Goal: Information Seeking & Learning: Learn about a topic

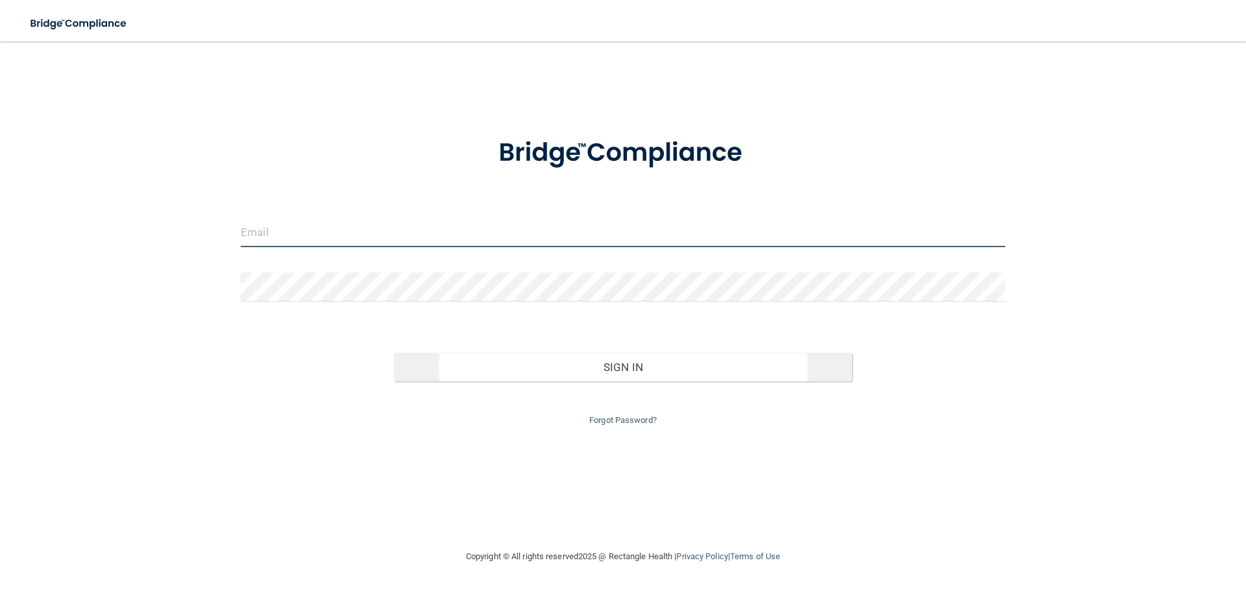
type input "[PERSON_NAME][EMAIL_ADDRESS][DOMAIN_NAME]"
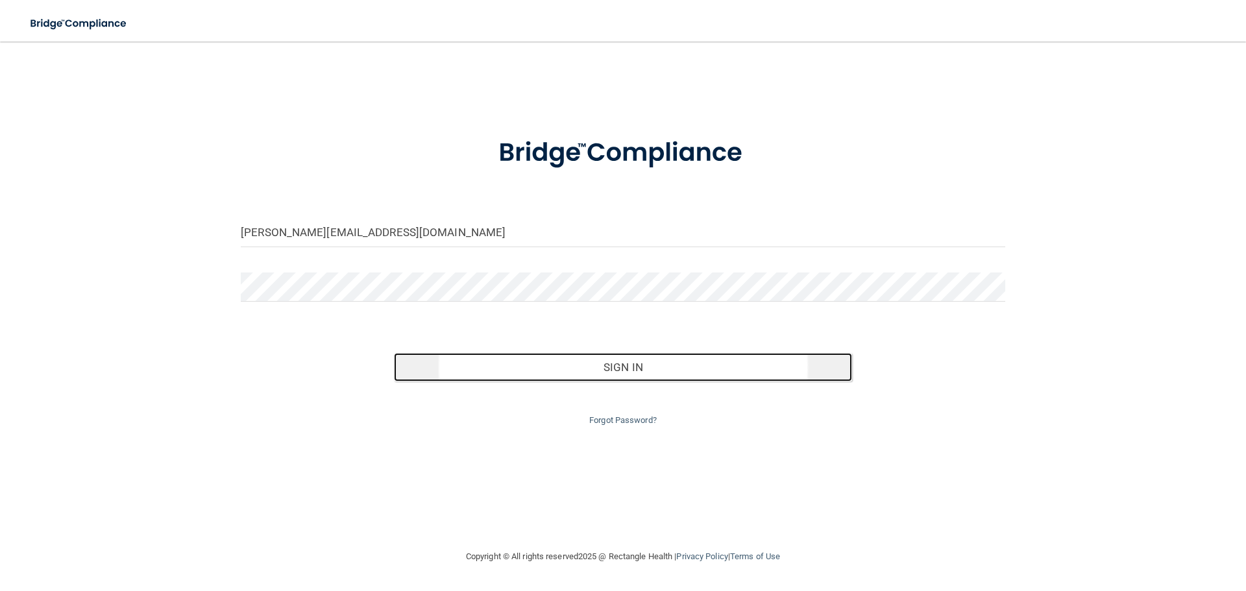
click at [567, 361] on button "Sign In" at bounding box center [623, 367] width 459 height 29
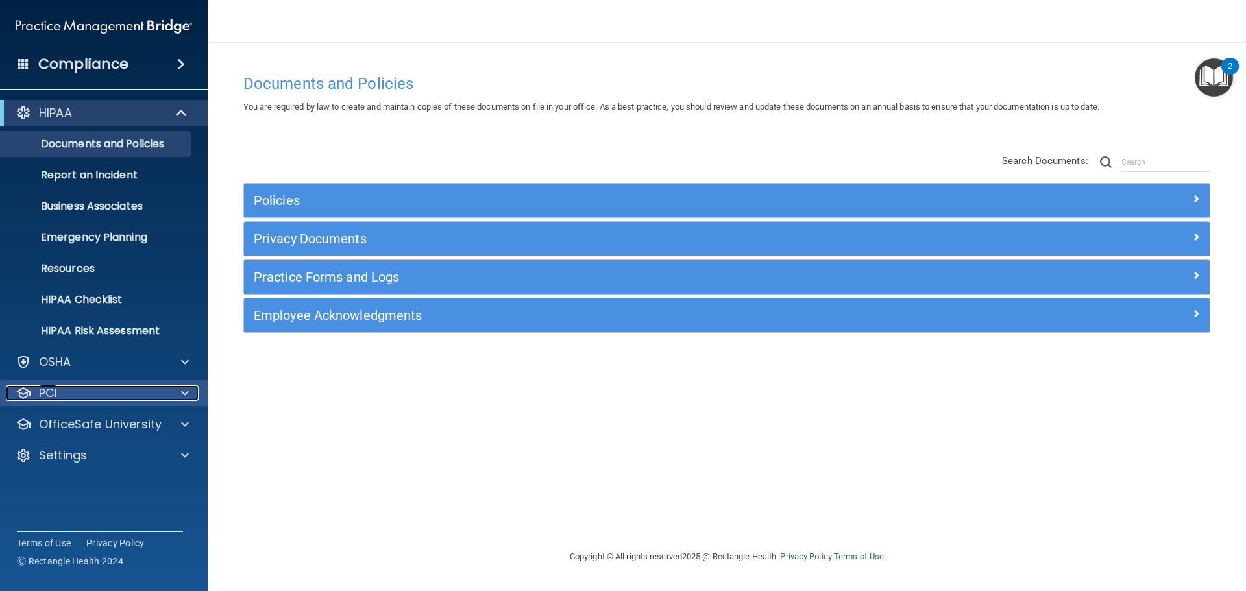
click at [171, 394] on div at bounding box center [183, 393] width 32 height 16
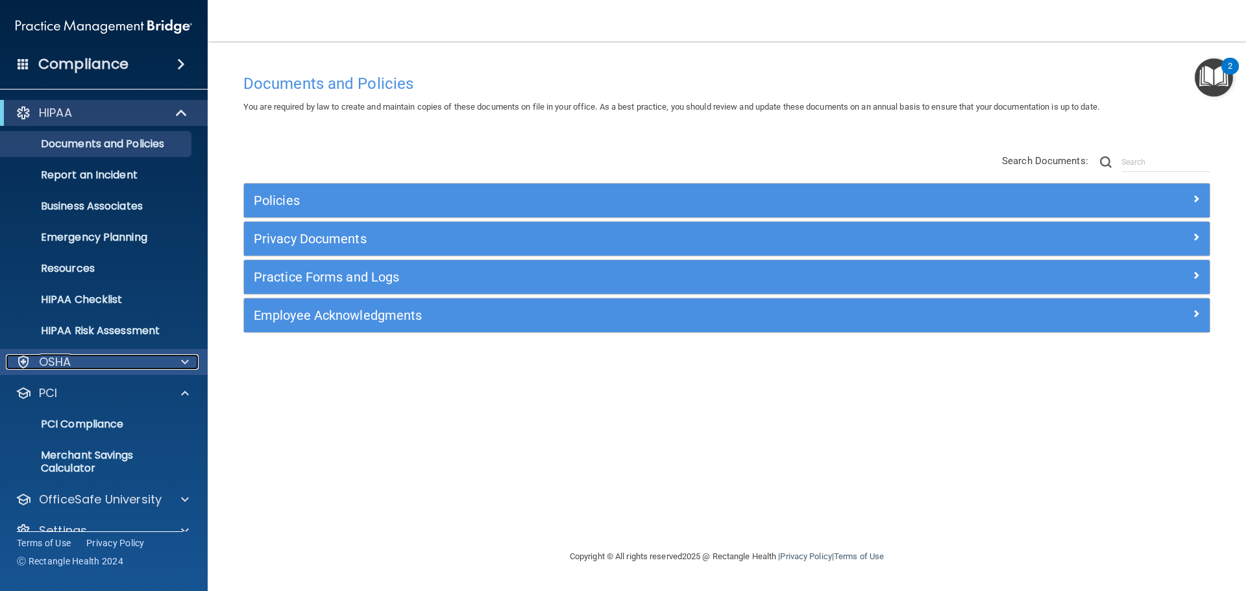
click at [175, 365] on div at bounding box center [183, 362] width 32 height 16
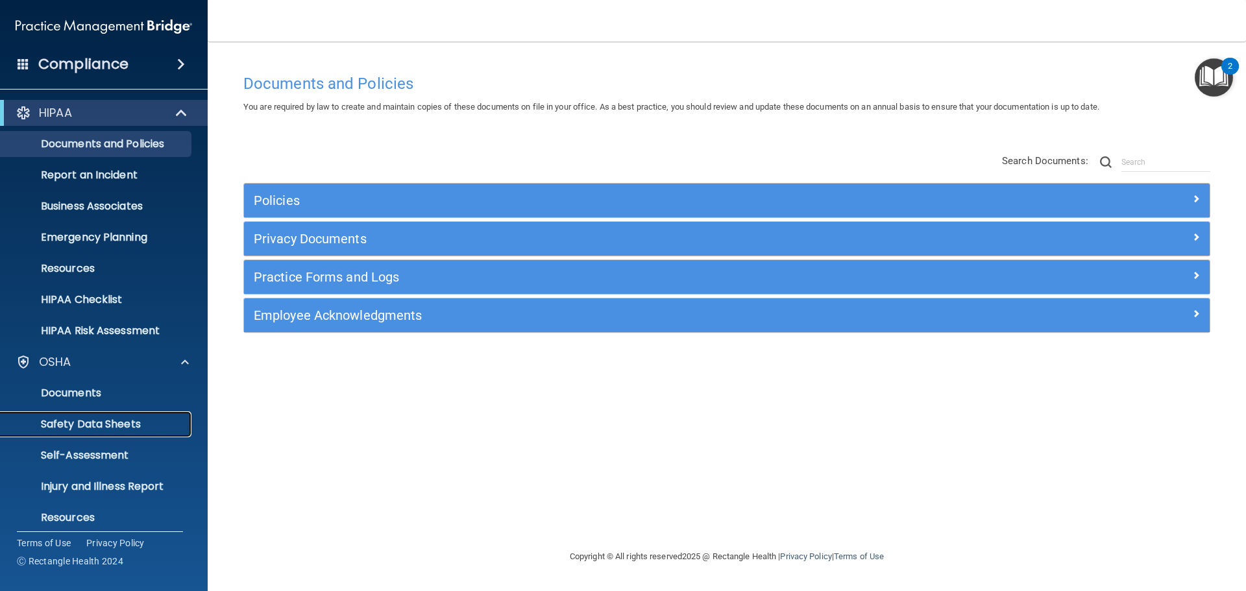
click at [142, 415] on link "Safety Data Sheets" at bounding box center [89, 424] width 204 height 26
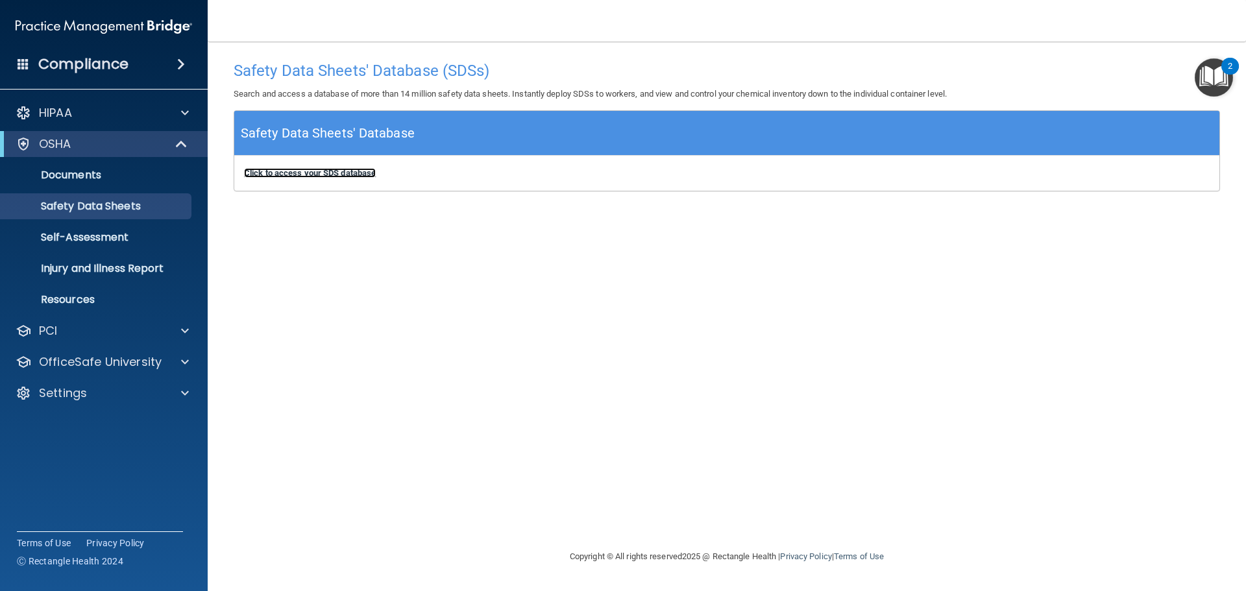
click at [312, 174] on b "Click to access your SDS database" at bounding box center [310, 173] width 132 height 10
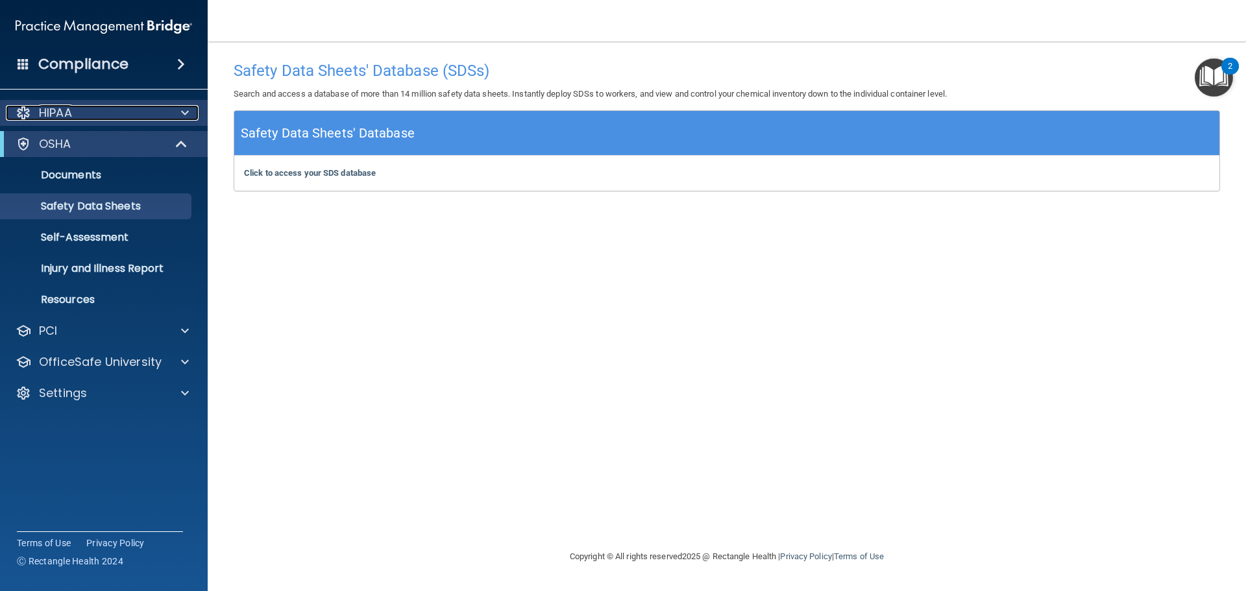
click at [153, 110] on div "HIPAA" at bounding box center [86, 113] width 161 height 16
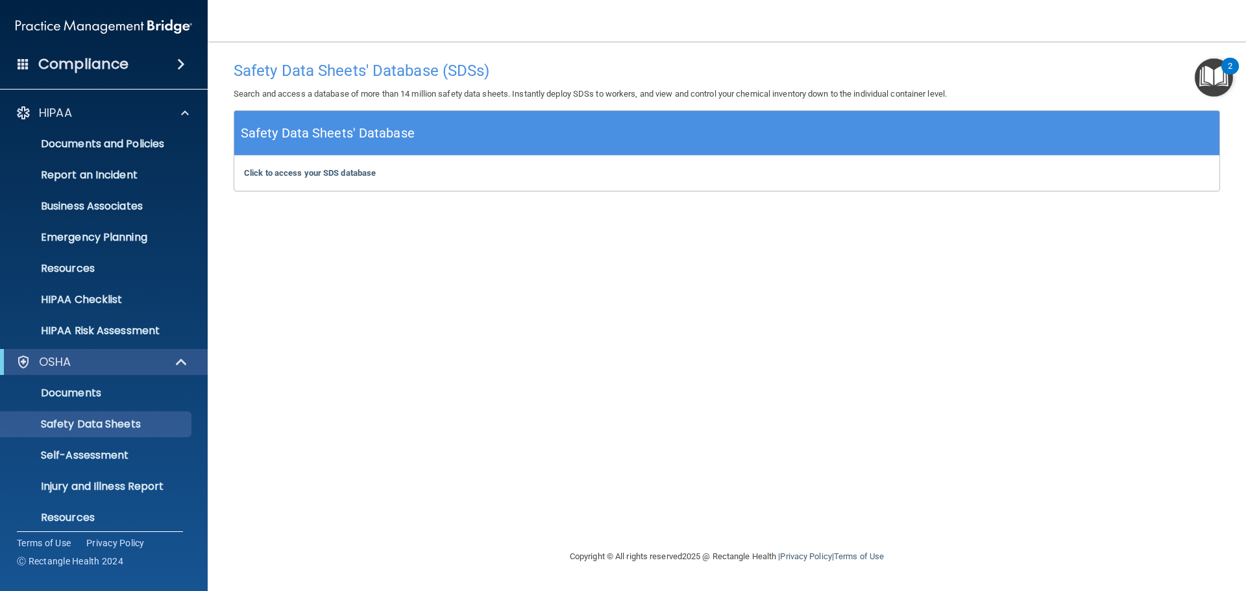
click at [1221, 80] on img "Open Resource Center, 2 new notifications" at bounding box center [1214, 77] width 38 height 38
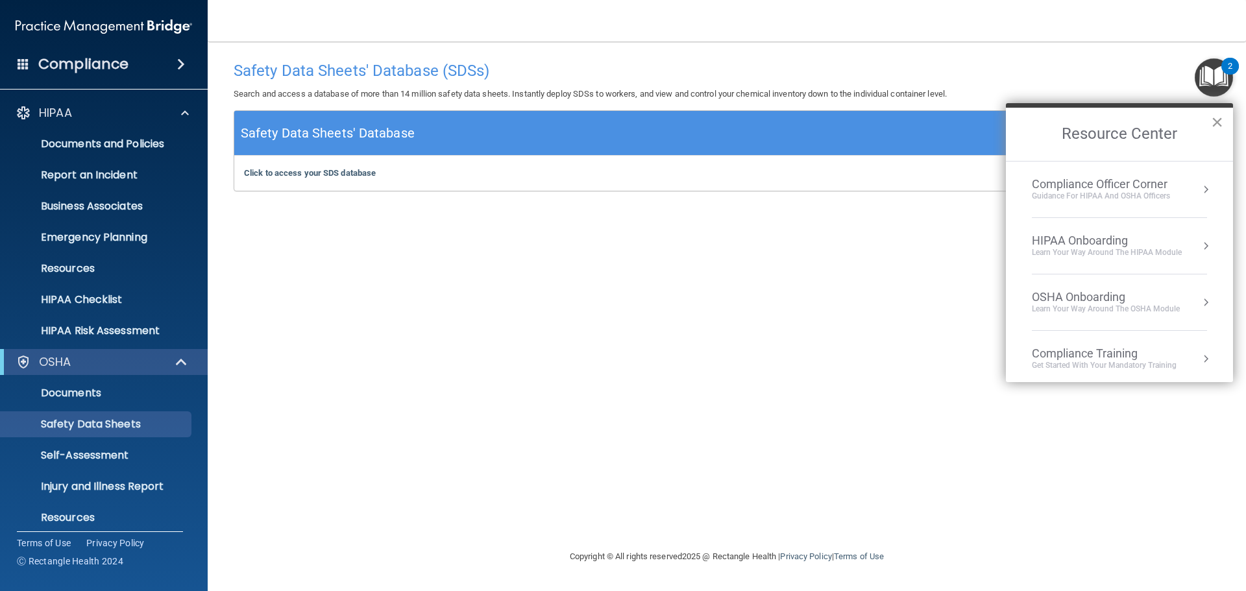
click at [1216, 123] on button "×" at bounding box center [1217, 122] width 12 height 21
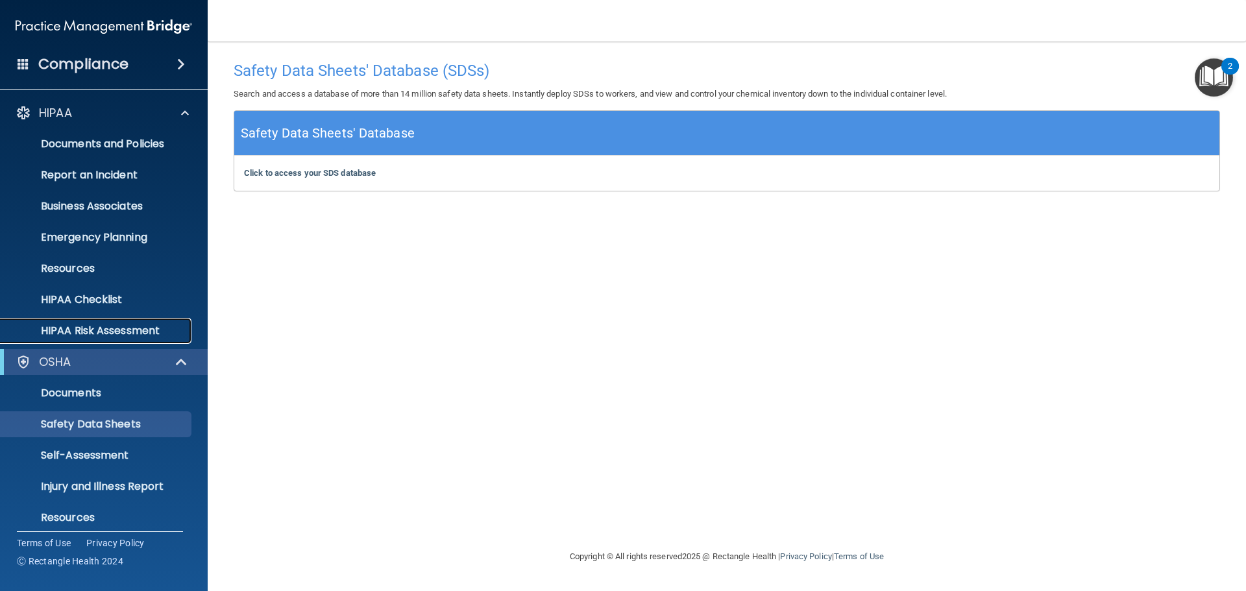
click at [130, 332] on p "HIPAA Risk Assessment" at bounding box center [96, 330] width 177 height 13
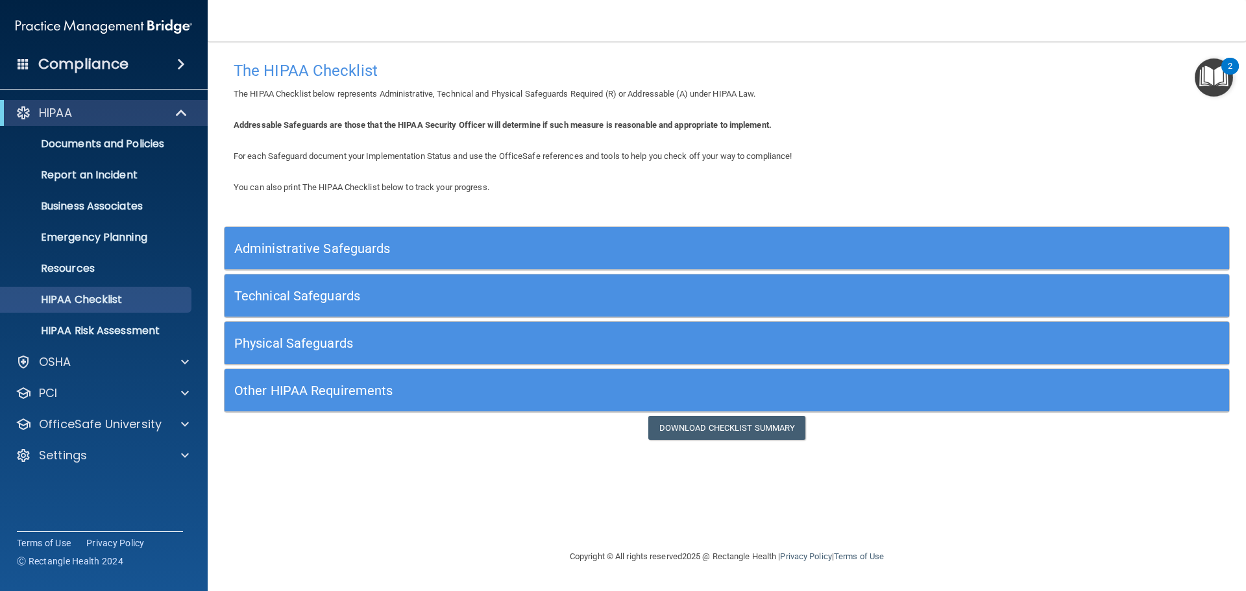
click at [326, 245] on h5 "Administrative Safeguards" at bounding box center [601, 248] width 734 height 14
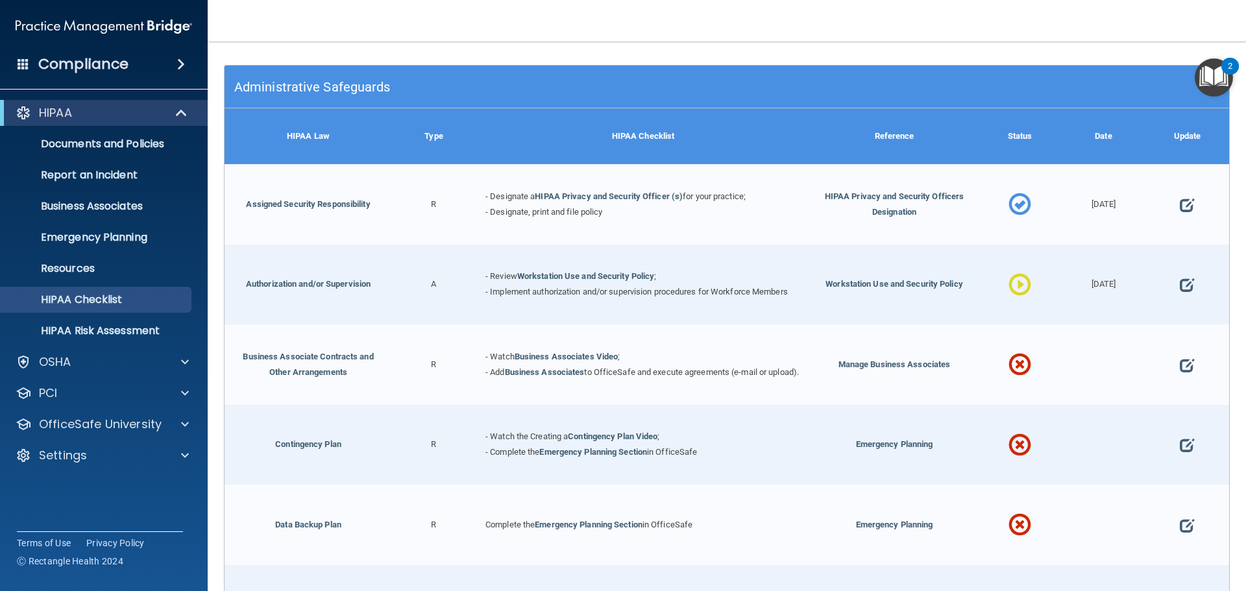
scroll to position [195, 0]
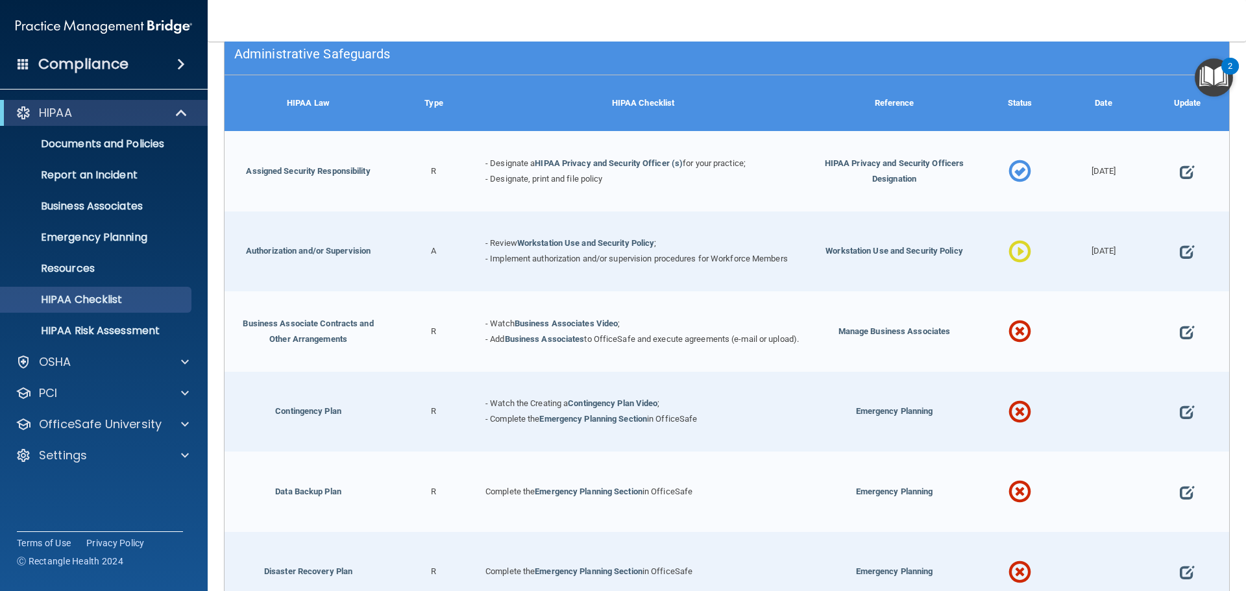
click at [1014, 254] on span at bounding box center [1019, 252] width 23 height 56
click at [849, 246] on span "Workstation Use and Security Policy" at bounding box center [894, 251] width 138 height 10
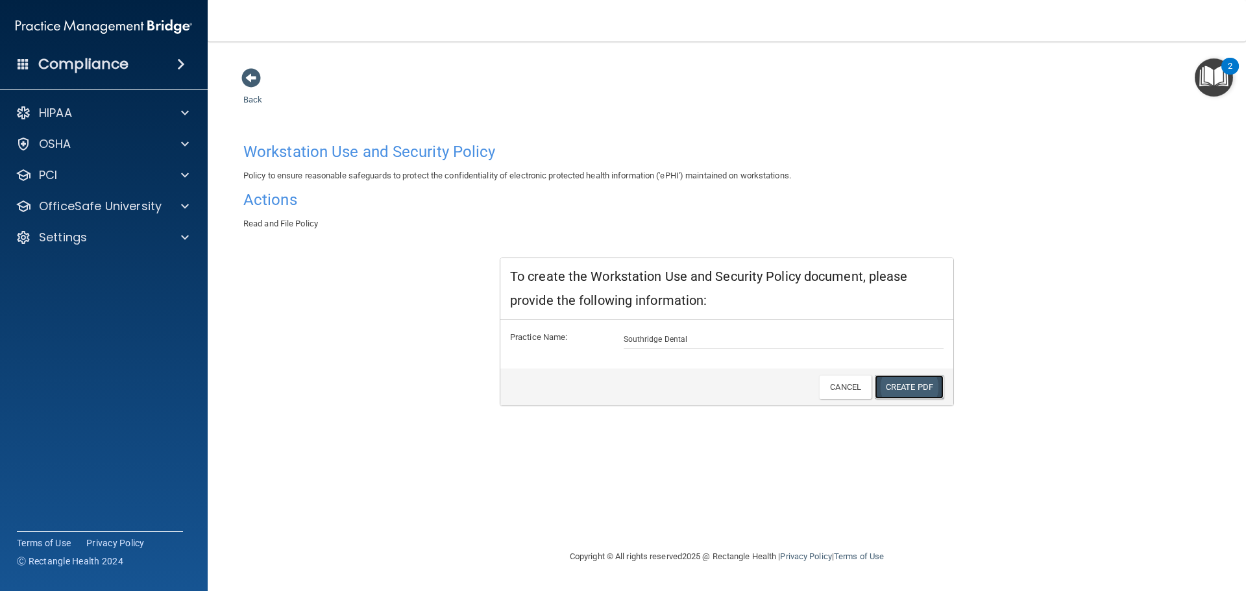
click at [905, 385] on link "Create PDF" at bounding box center [909, 387] width 69 height 24
click at [849, 389] on link "Cancel" at bounding box center [845, 387] width 53 height 24
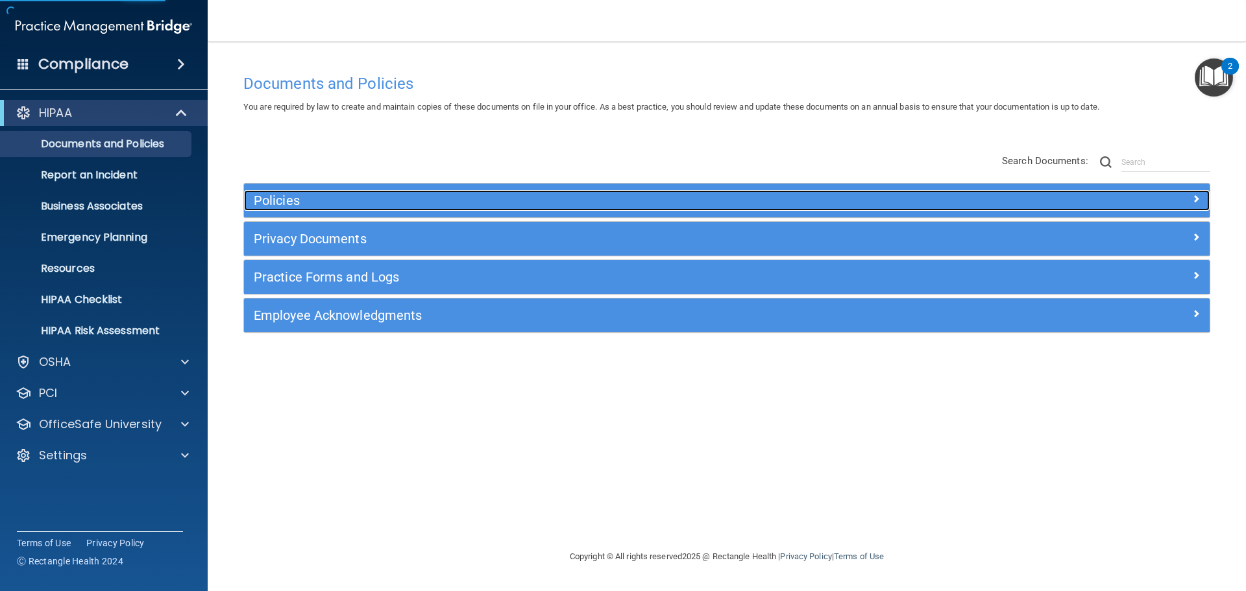
click at [372, 207] on h5 "Policies" at bounding box center [606, 200] width 705 height 14
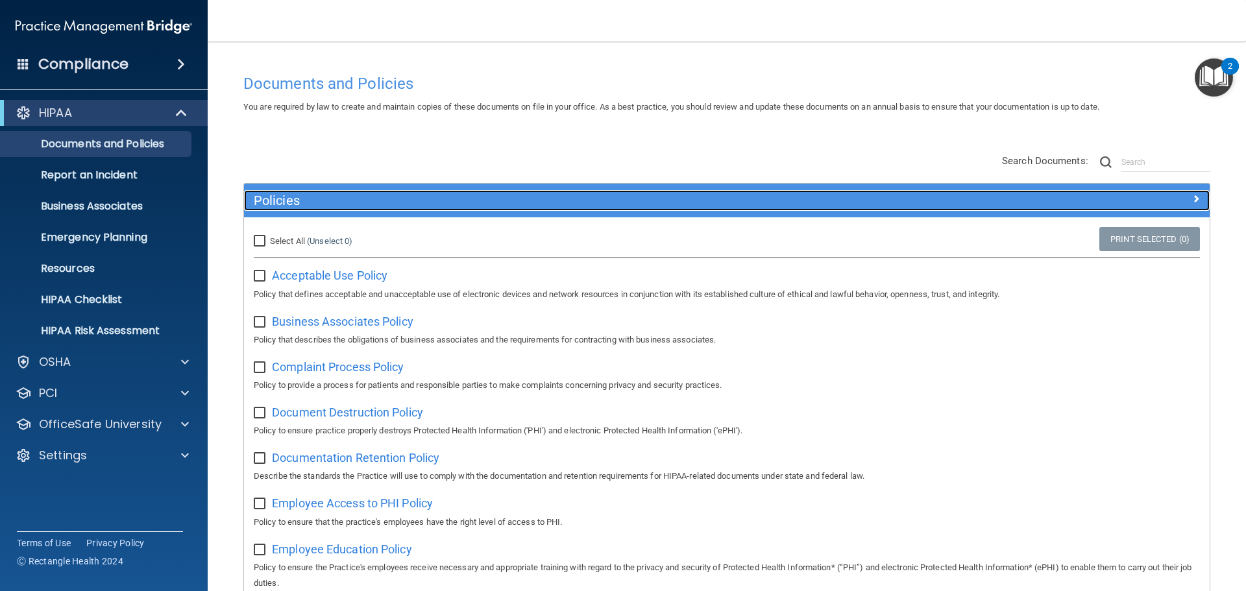
click at [298, 190] on div "Policies" at bounding box center [606, 200] width 724 height 21
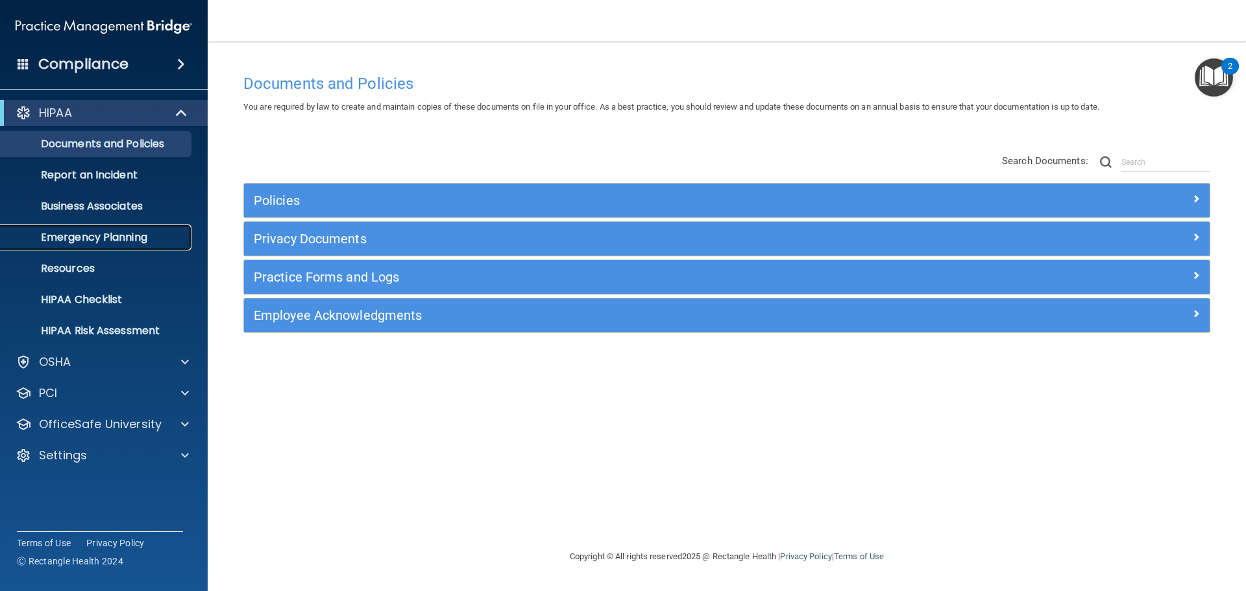
click at [112, 231] on p "Emergency Planning" at bounding box center [96, 237] width 177 height 13
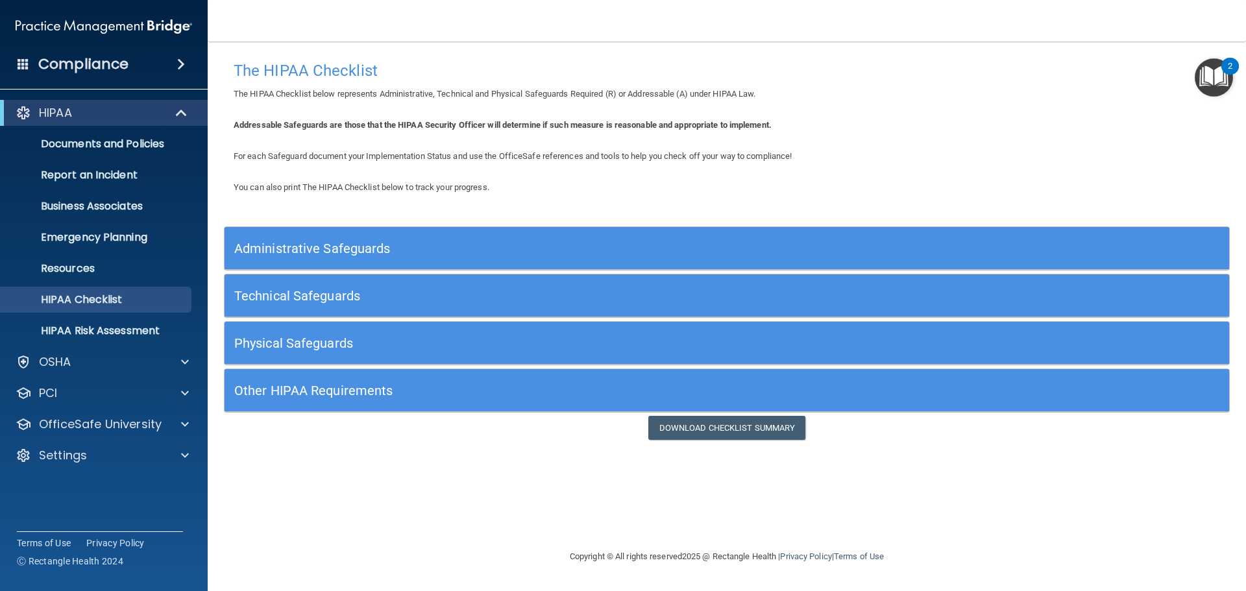
click at [386, 243] on h5 "Administrative Safeguards" at bounding box center [601, 248] width 734 height 14
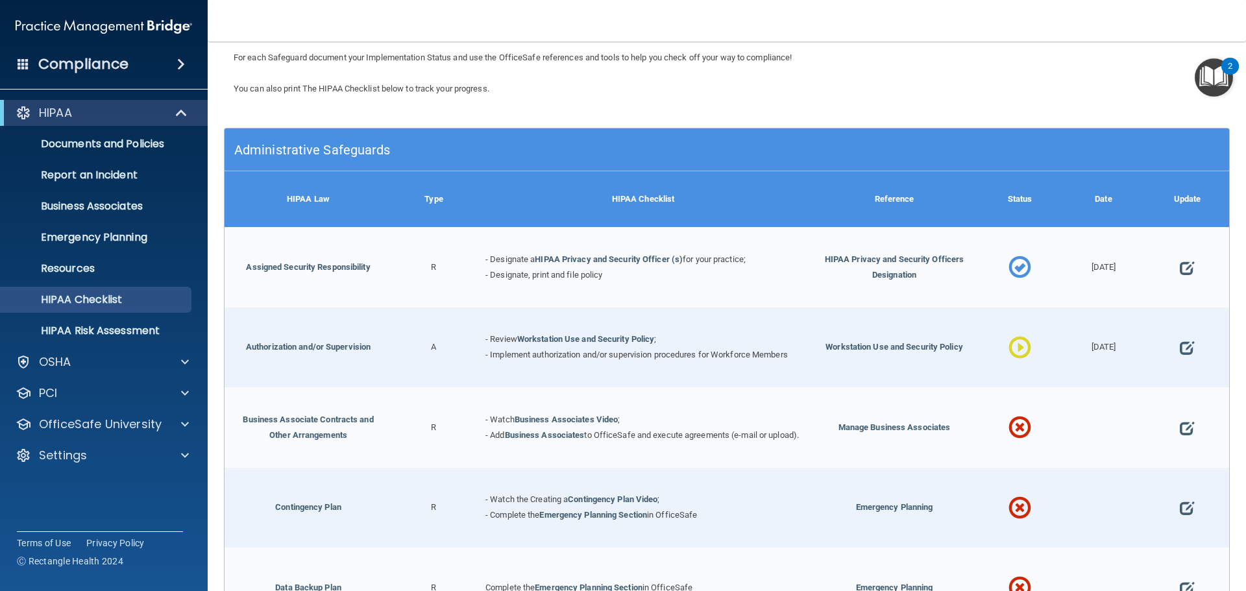
scroll to position [130, 0]
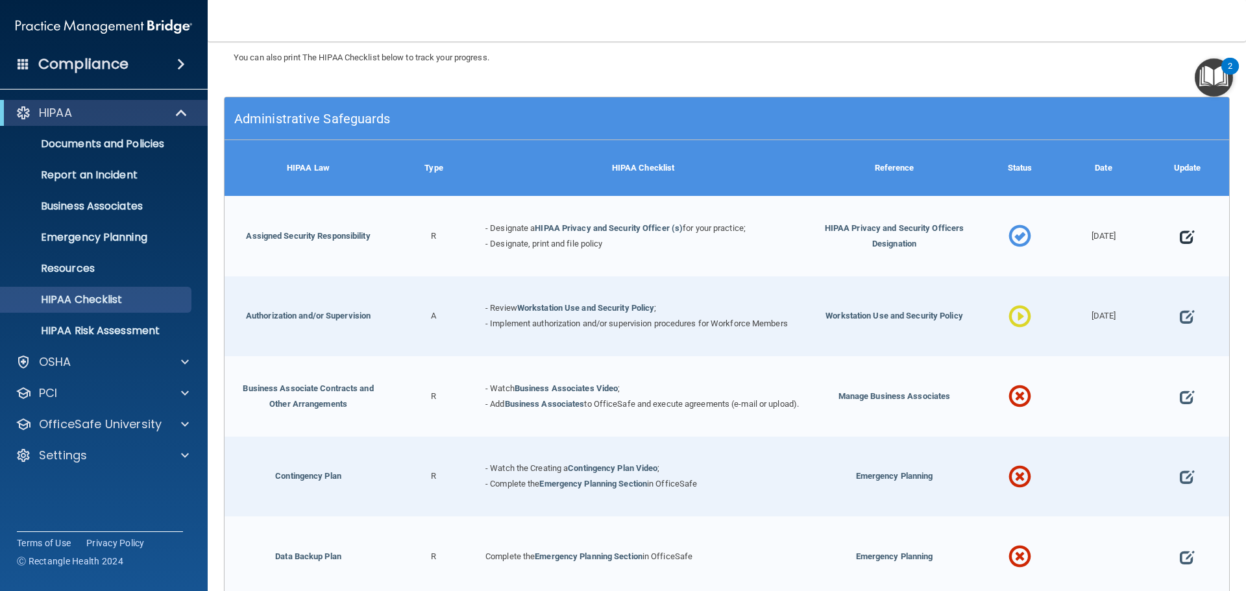
click at [1180, 236] on span at bounding box center [1187, 237] width 14 height 40
select select "completed"
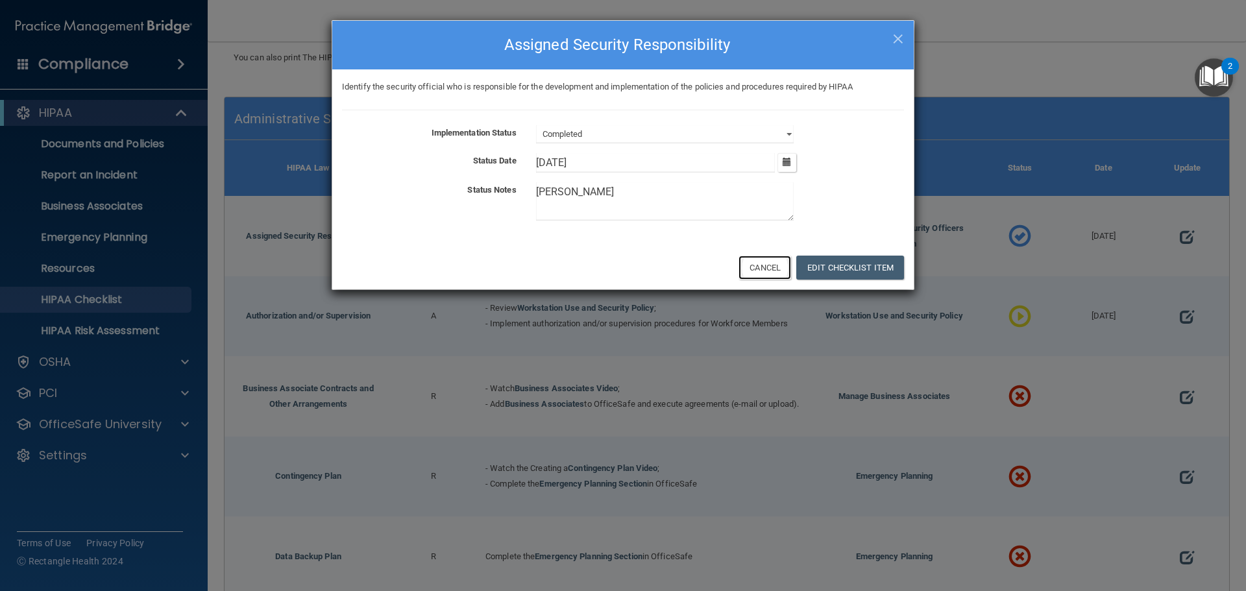
click at [772, 267] on button "Cancel" at bounding box center [765, 268] width 53 height 24
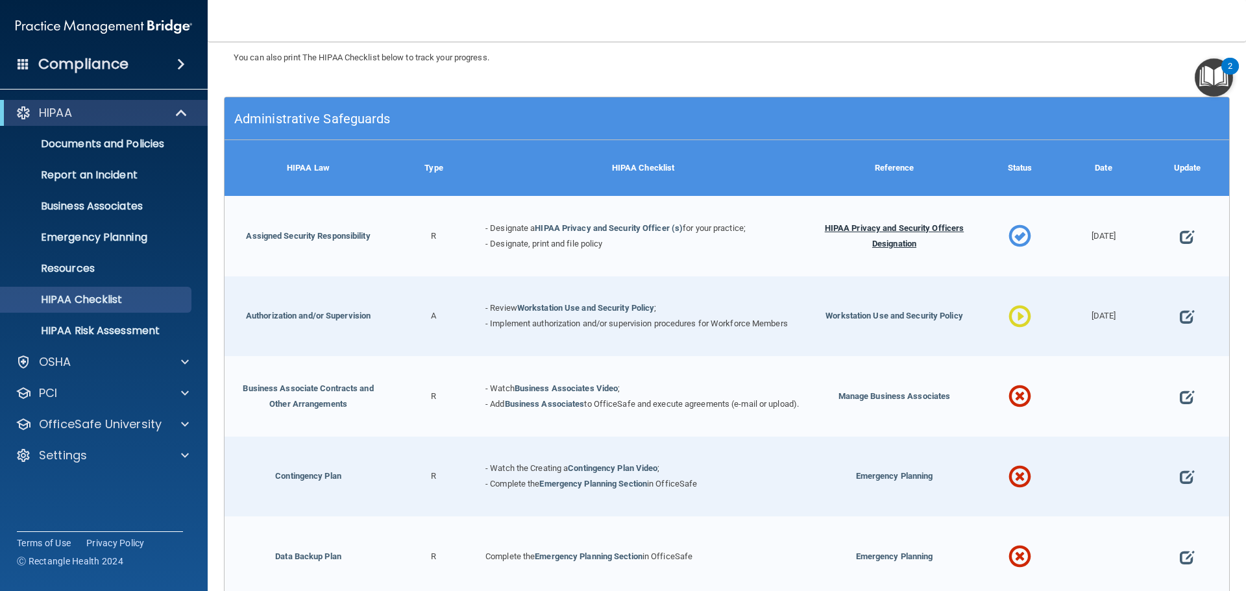
click at [858, 231] on span "HIPAA Privacy and Security Officers Designation" at bounding box center [895, 235] width 140 height 25
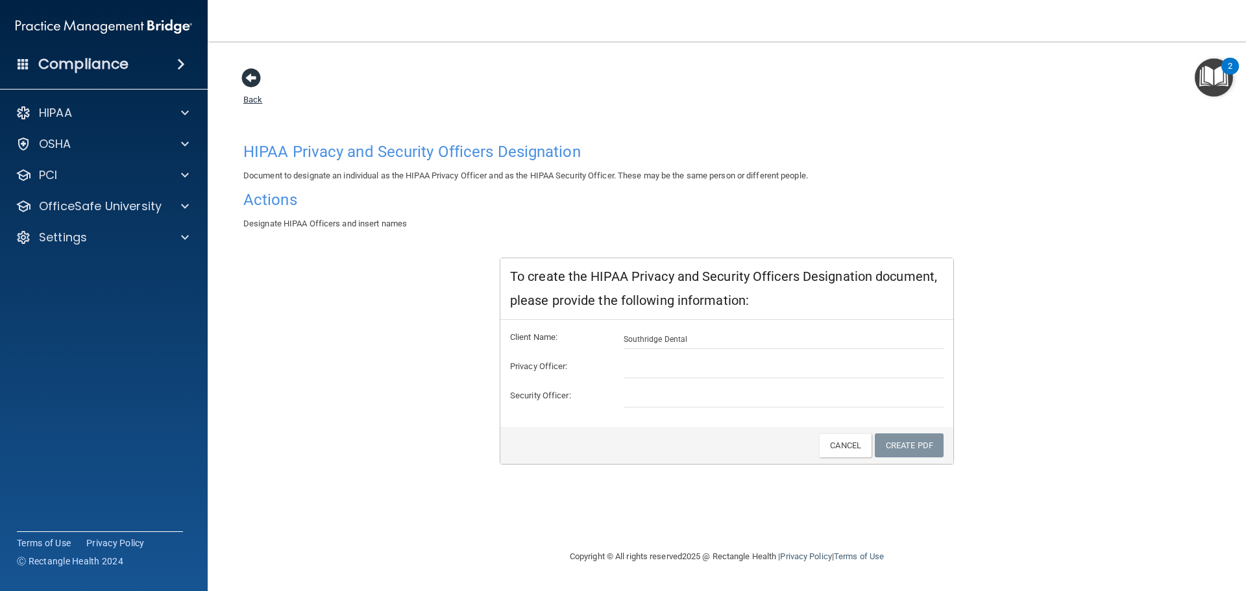
click at [254, 80] on span at bounding box center [250, 77] width 19 height 19
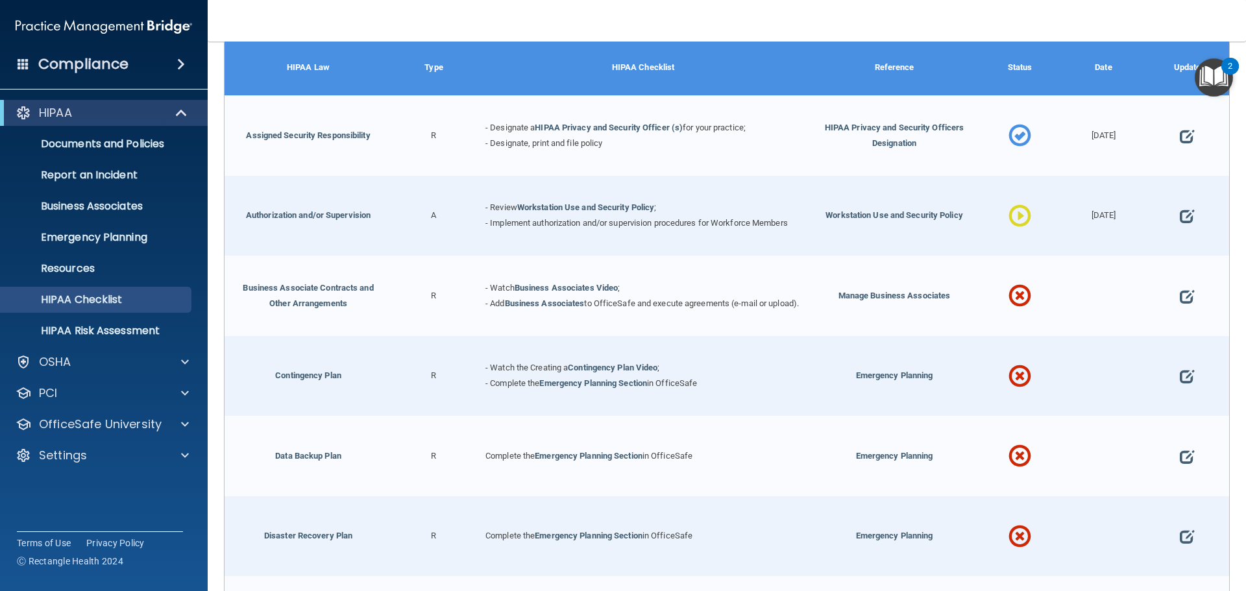
scroll to position [260, 0]
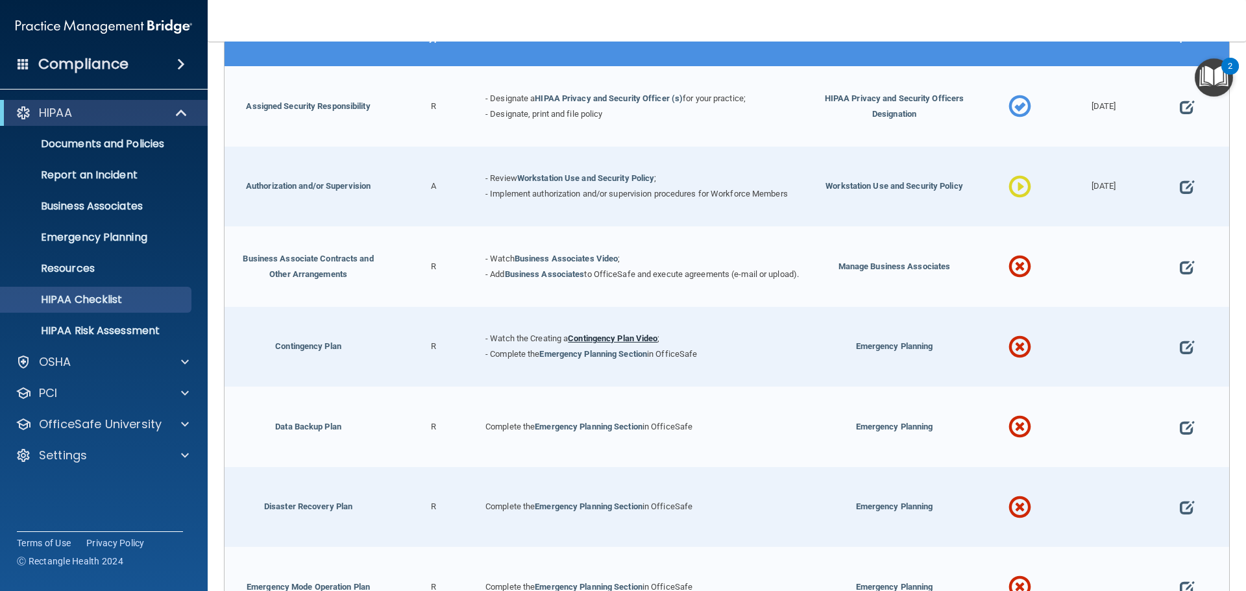
click at [615, 340] on link "Contingency Plan Video" at bounding box center [613, 339] width 90 height 10
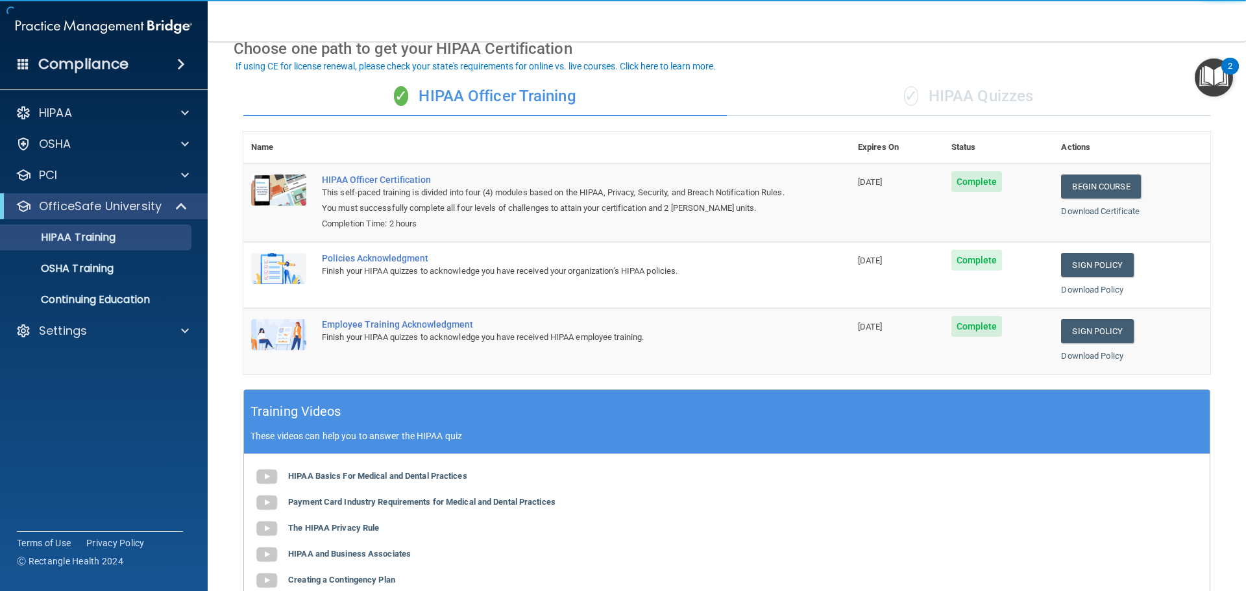
scroll to position [130, 0]
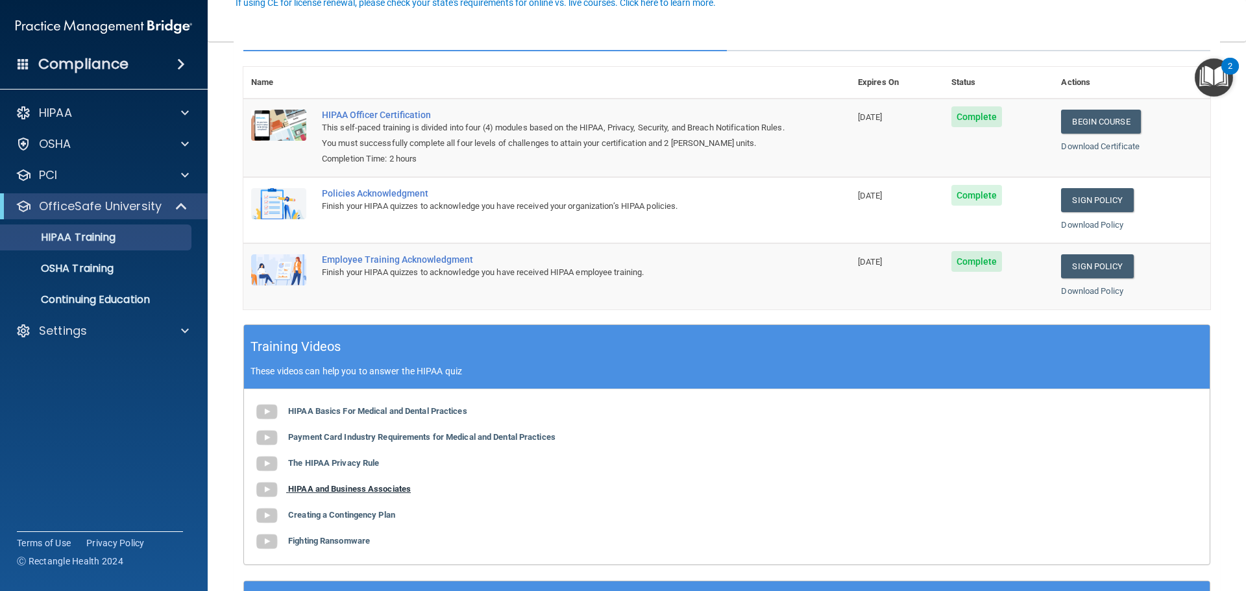
click at [273, 494] on img at bounding box center [267, 490] width 26 height 26
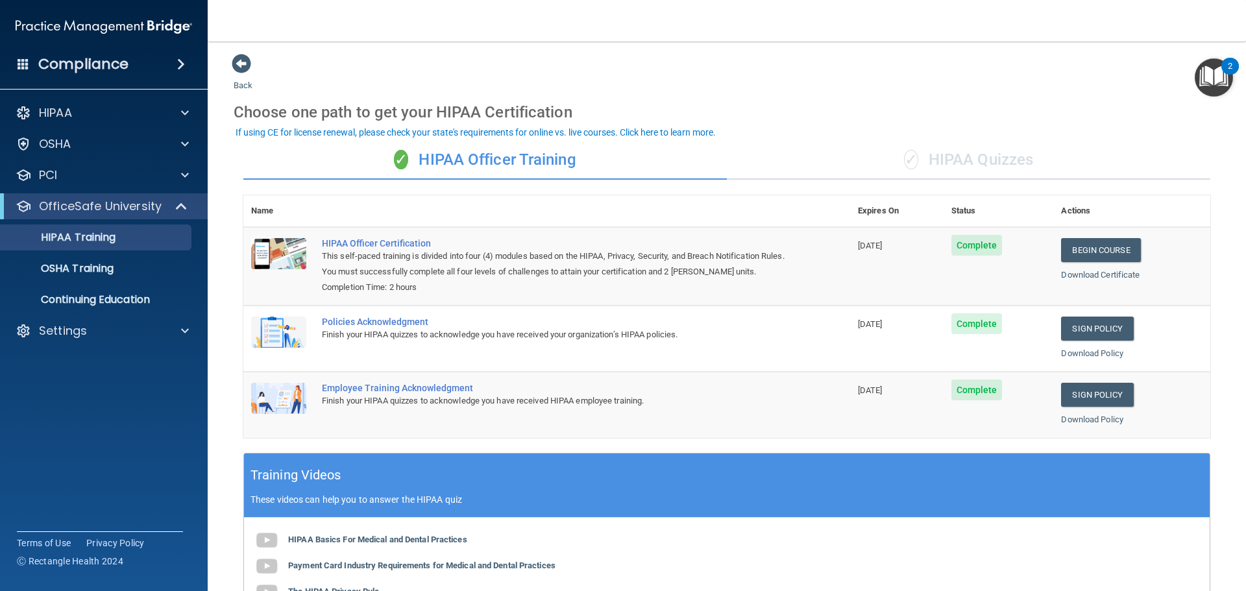
scroll to position [0, 0]
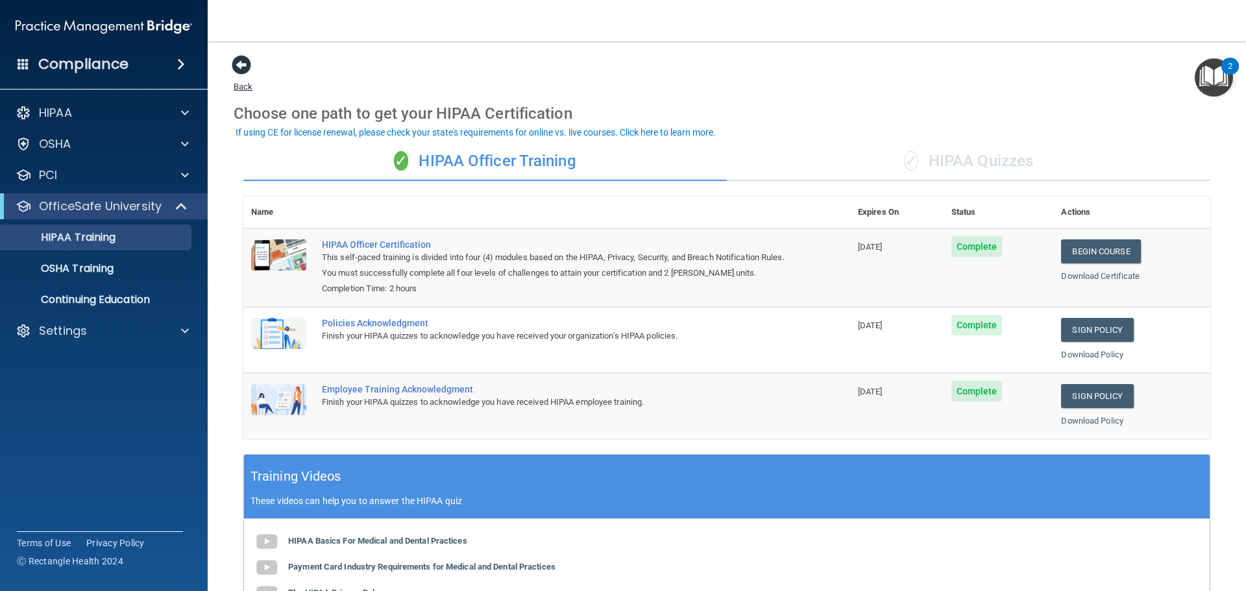
click at [248, 63] on span at bounding box center [241, 64] width 19 height 19
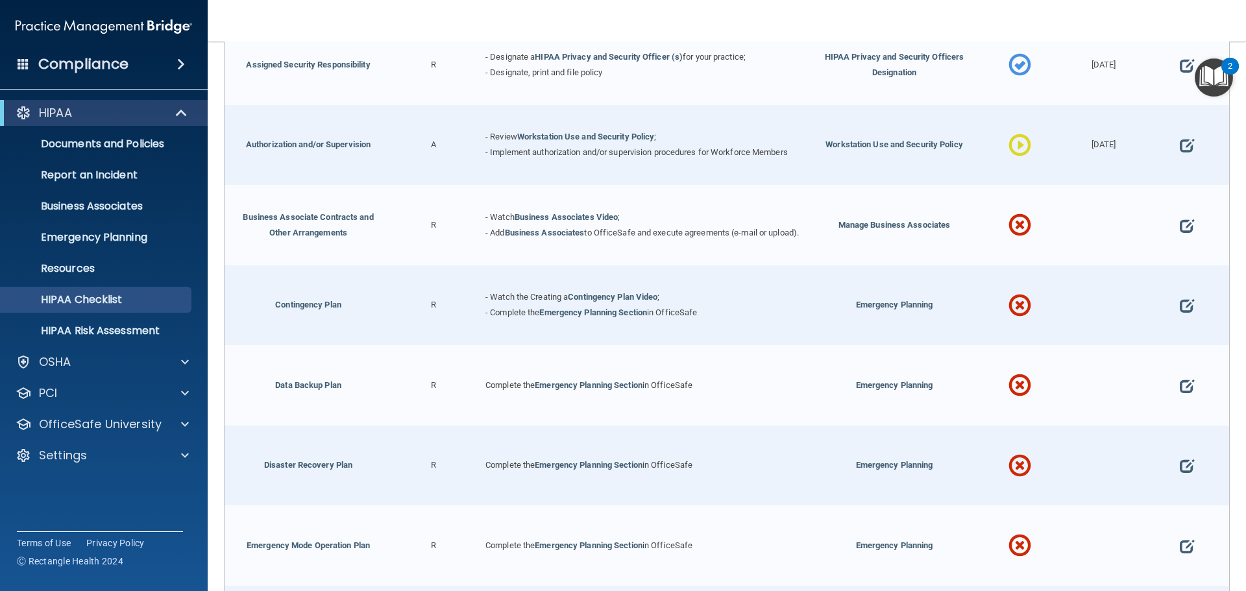
scroll to position [324, 0]
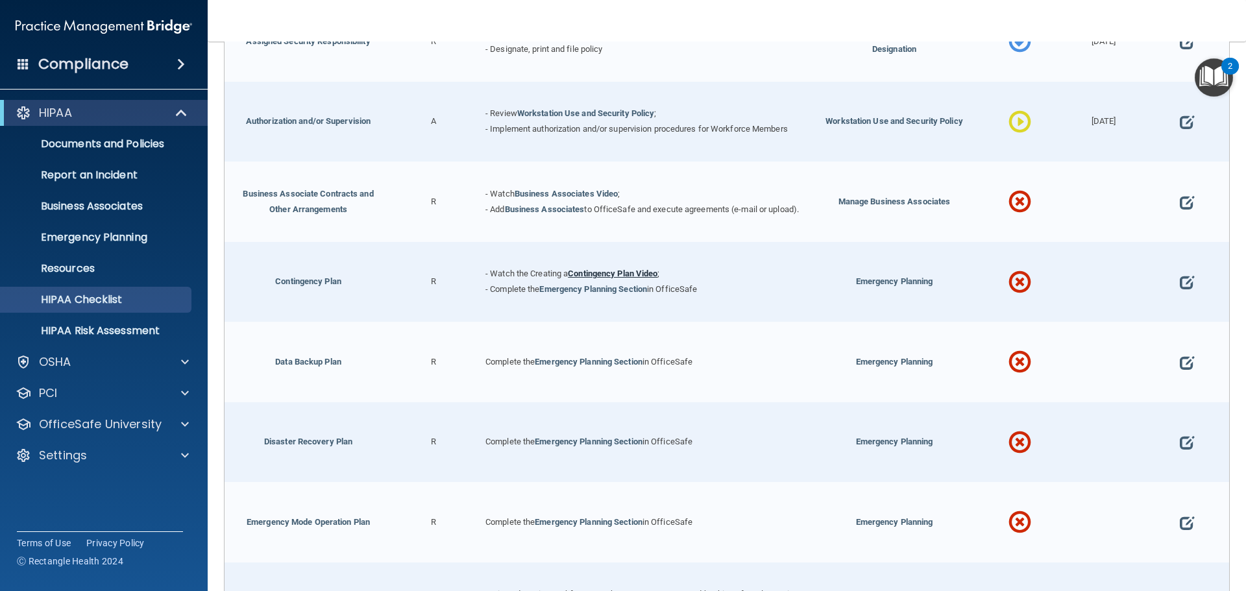
click at [605, 274] on link "Contingency Plan Video" at bounding box center [613, 274] width 90 height 10
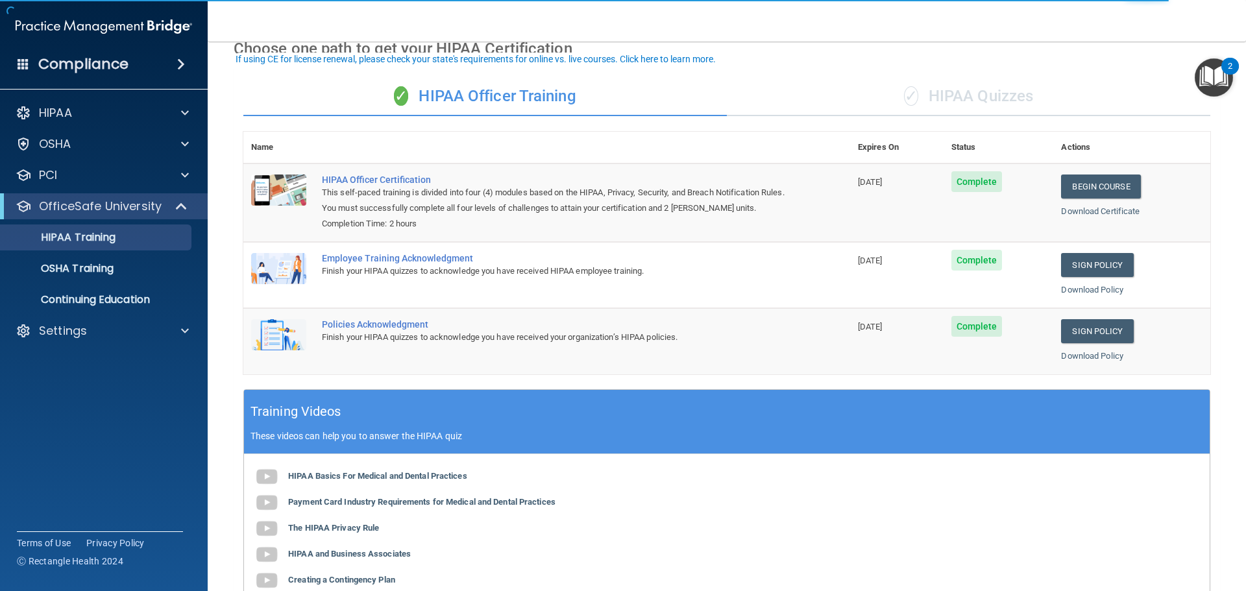
scroll to position [130, 0]
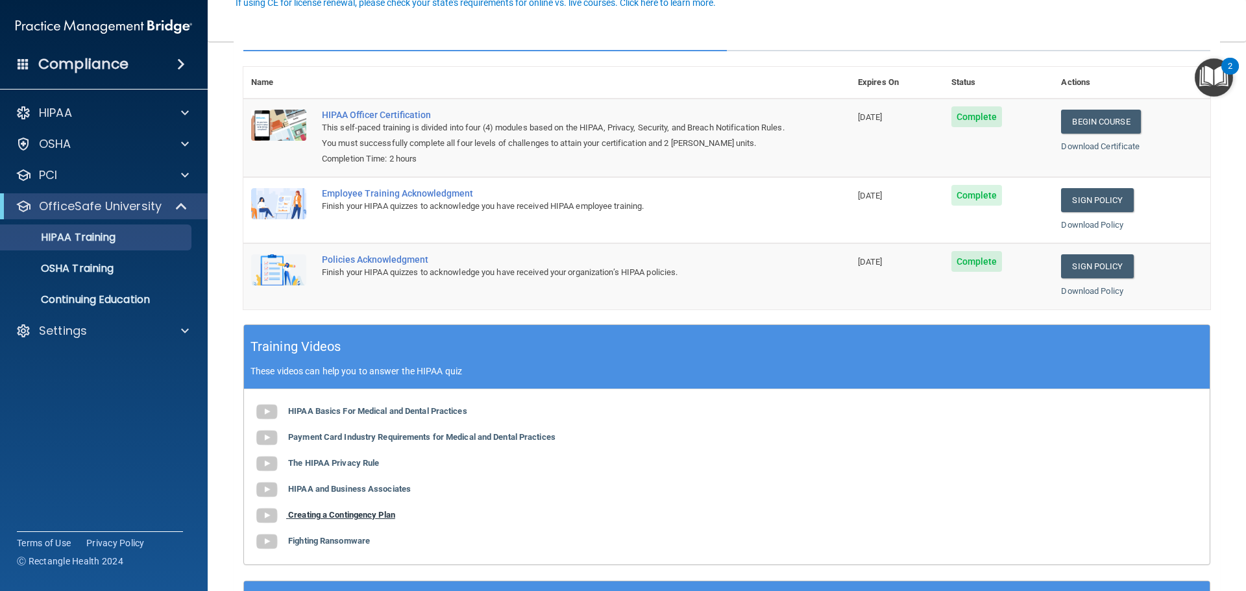
click at [267, 514] on img at bounding box center [267, 516] width 26 height 26
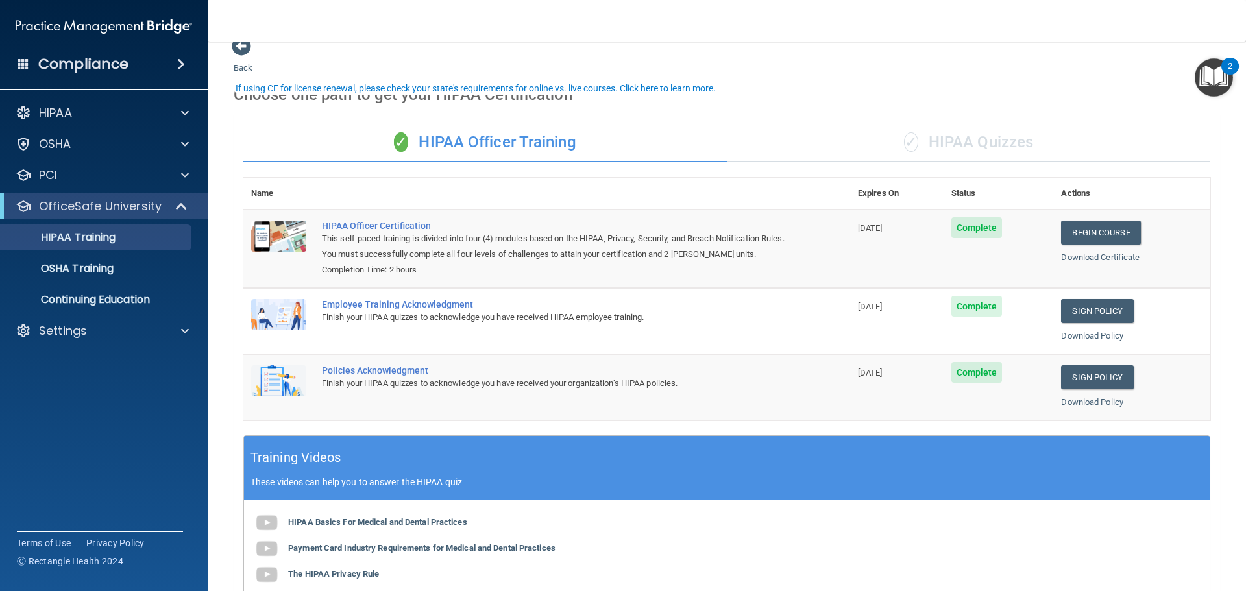
scroll to position [0, 0]
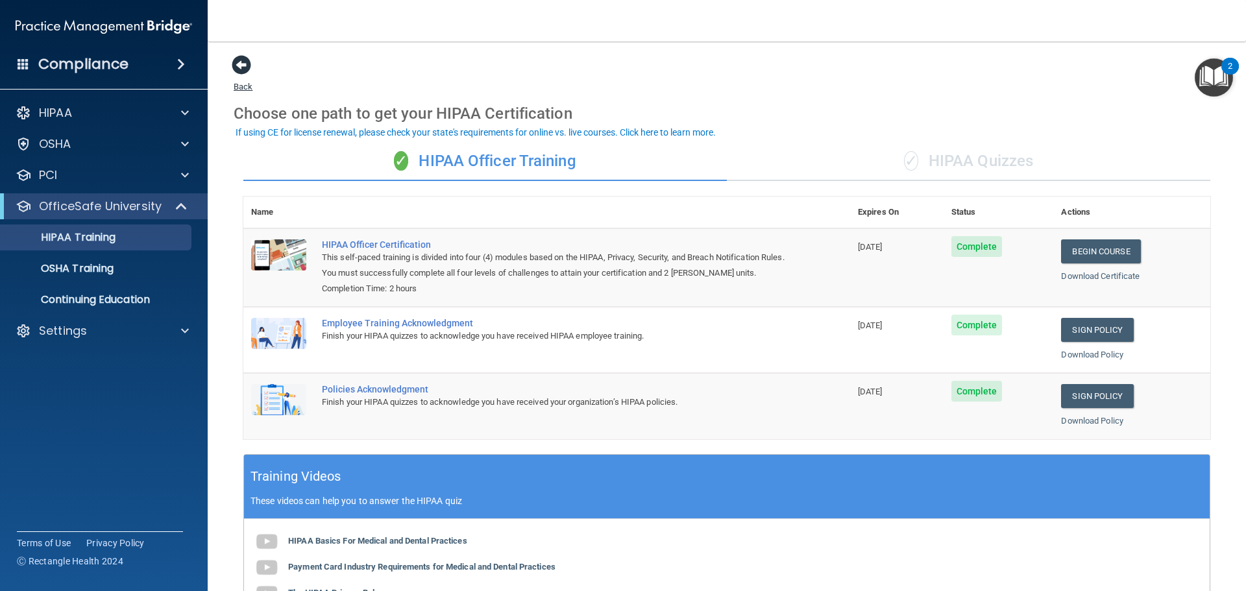
click at [244, 66] on span at bounding box center [241, 64] width 19 height 19
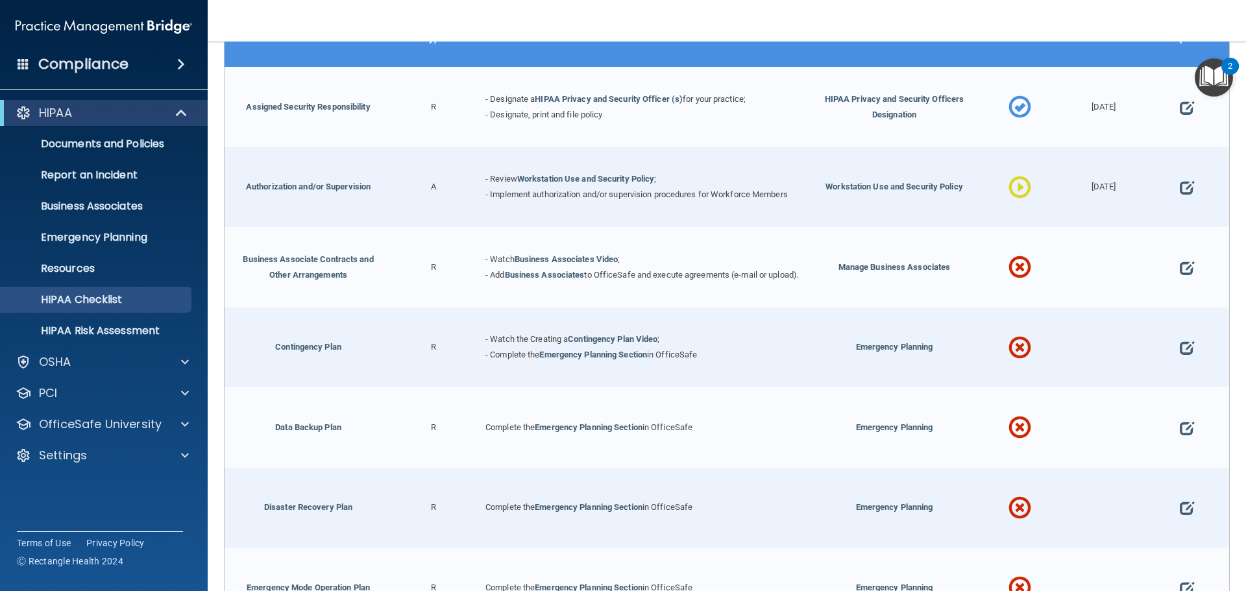
scroll to position [260, 0]
click at [606, 359] on link "Emergency Planning Section" at bounding box center [593, 354] width 108 height 10
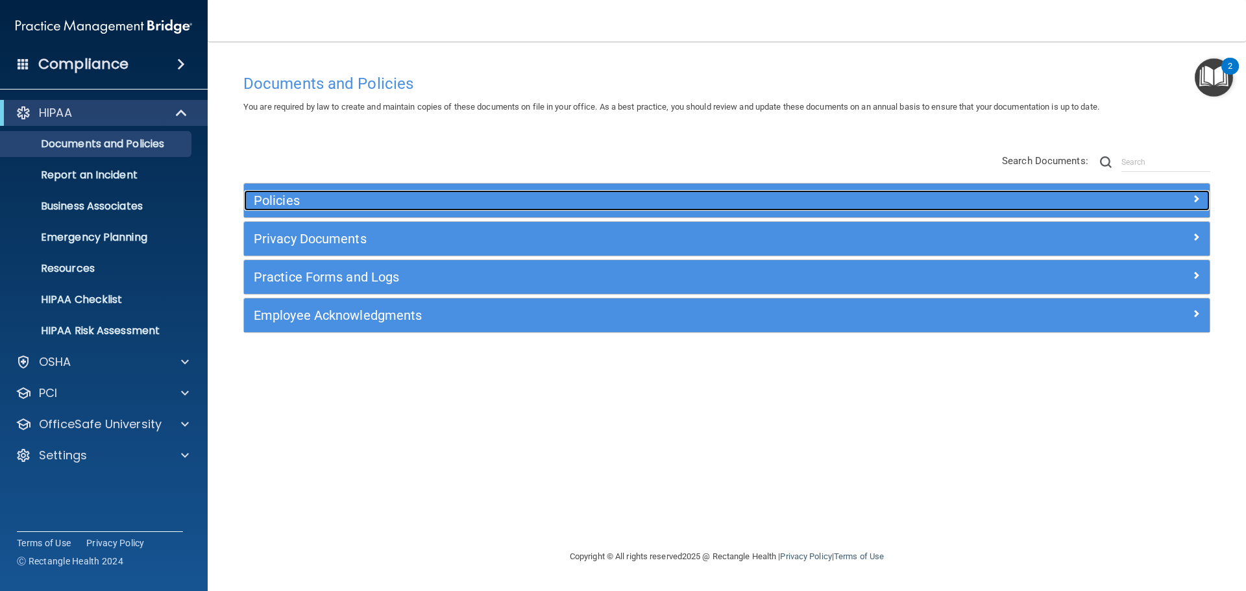
click at [289, 201] on h5 "Policies" at bounding box center [606, 200] width 705 height 14
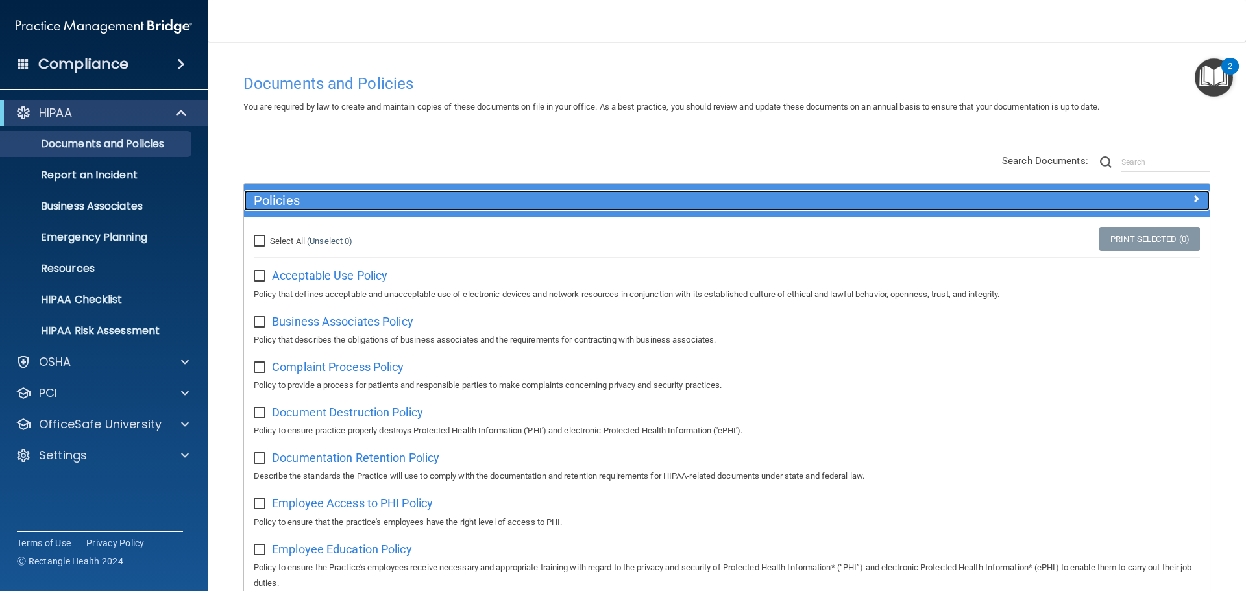
click at [288, 199] on h5 "Policies" at bounding box center [606, 200] width 705 height 14
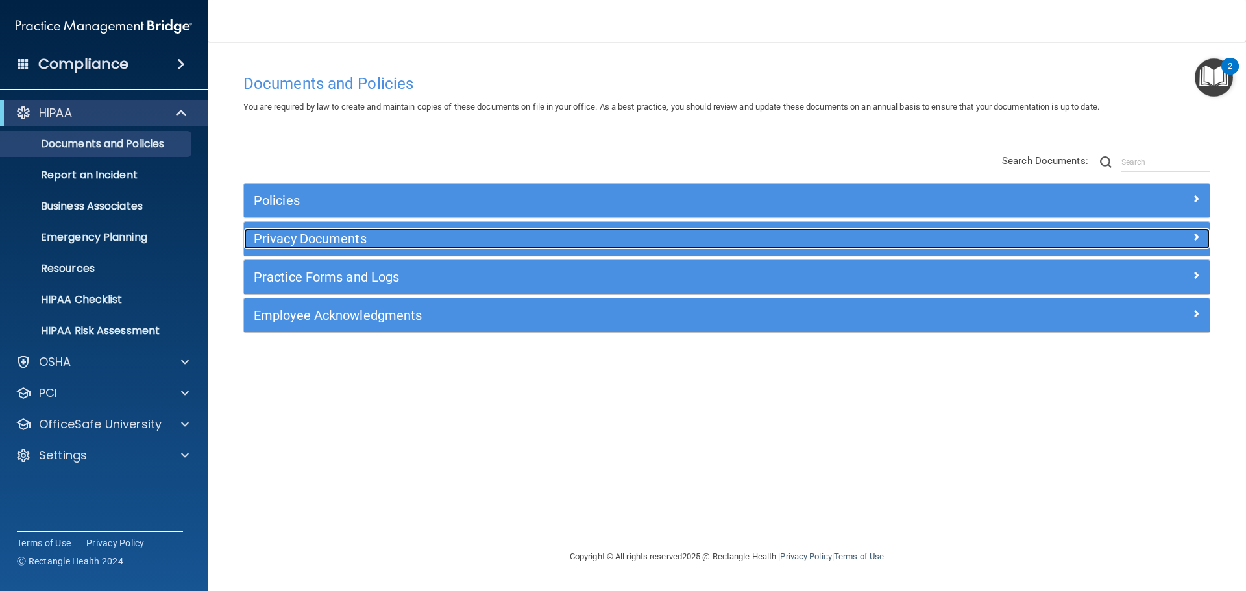
click at [289, 243] on h5 "Privacy Documents" at bounding box center [606, 239] width 705 height 14
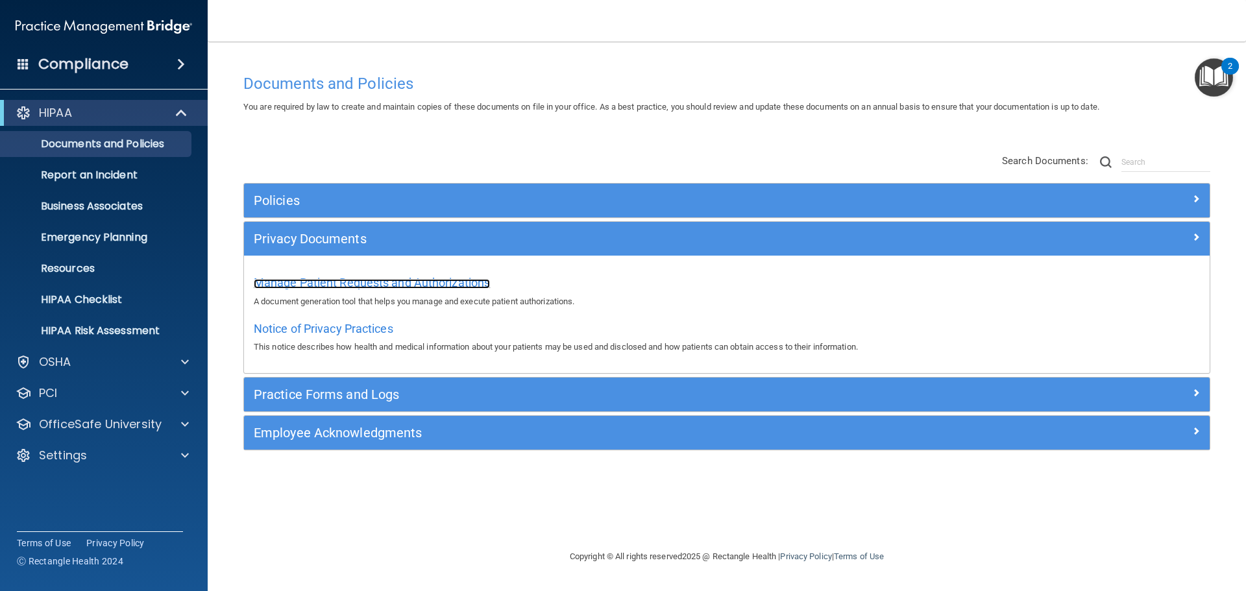
click at [284, 283] on span "Manage Patient Requests and Authorizations" at bounding box center [372, 283] width 236 height 14
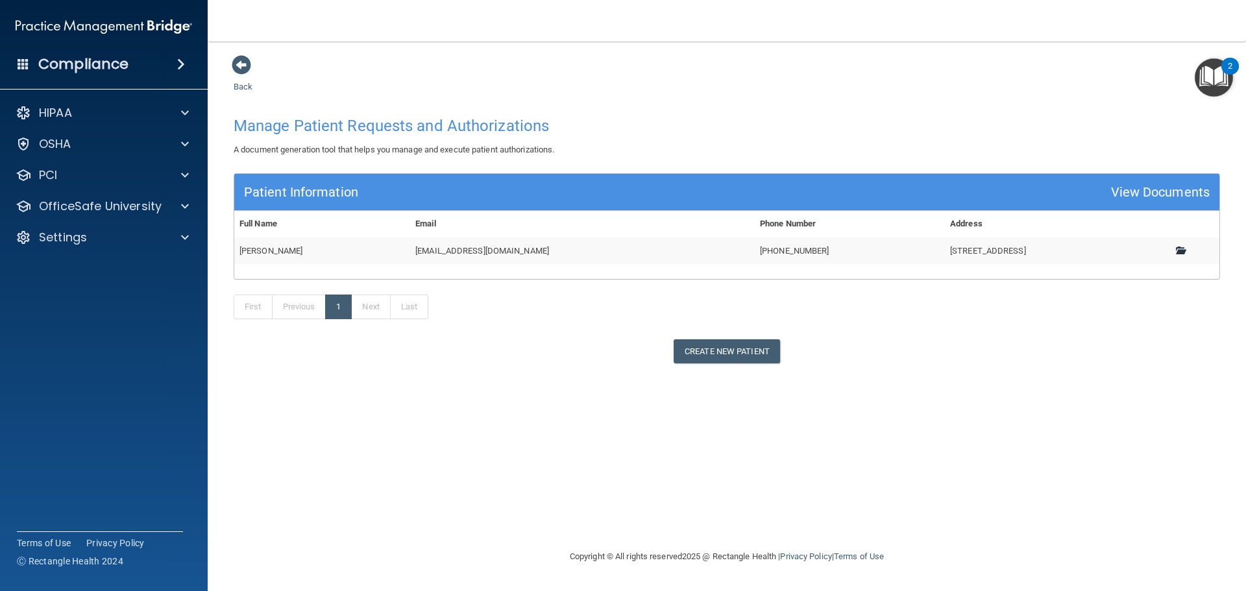
click at [1184, 250] on span at bounding box center [1180, 250] width 8 height 8
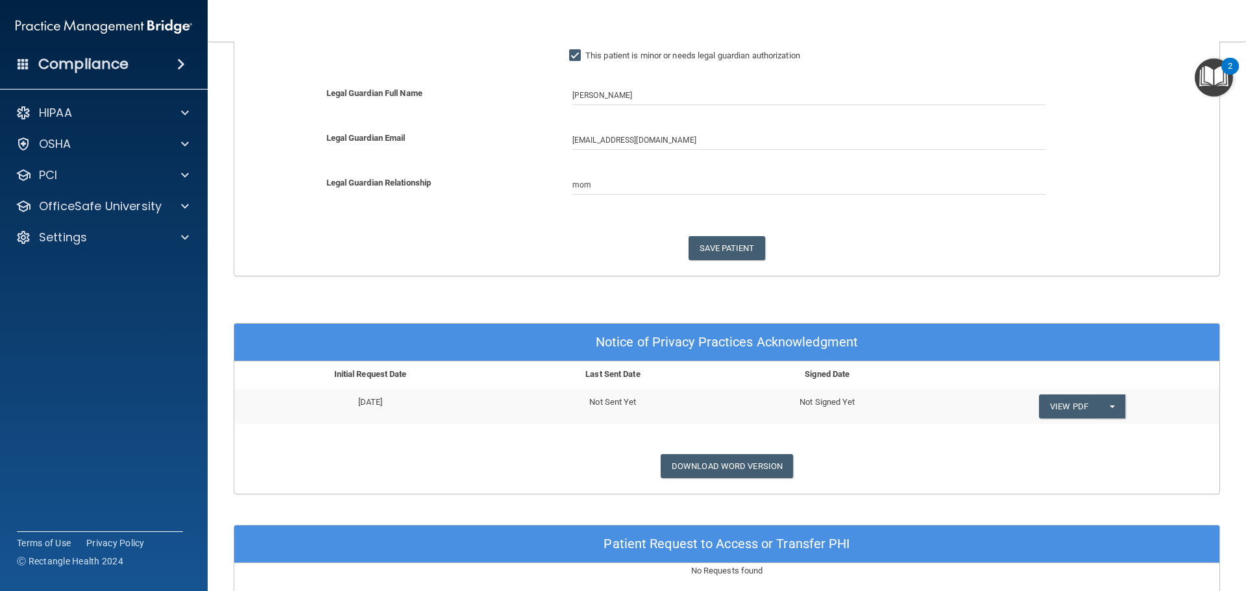
scroll to position [324, 0]
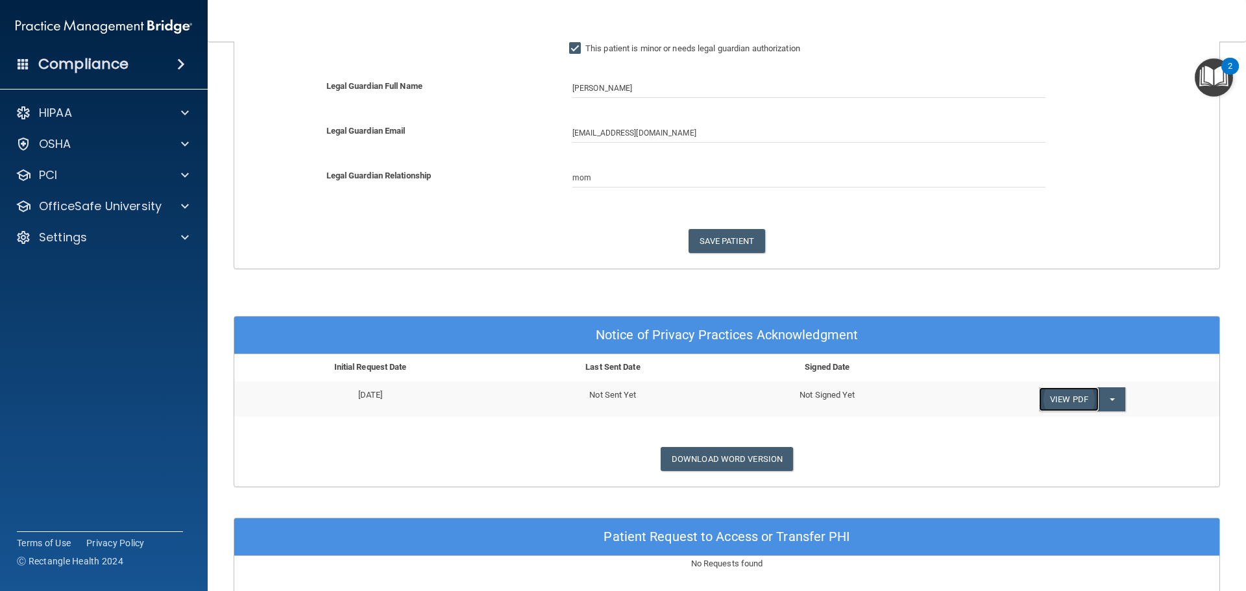
click at [1073, 394] on link "View PDF" at bounding box center [1069, 399] width 60 height 24
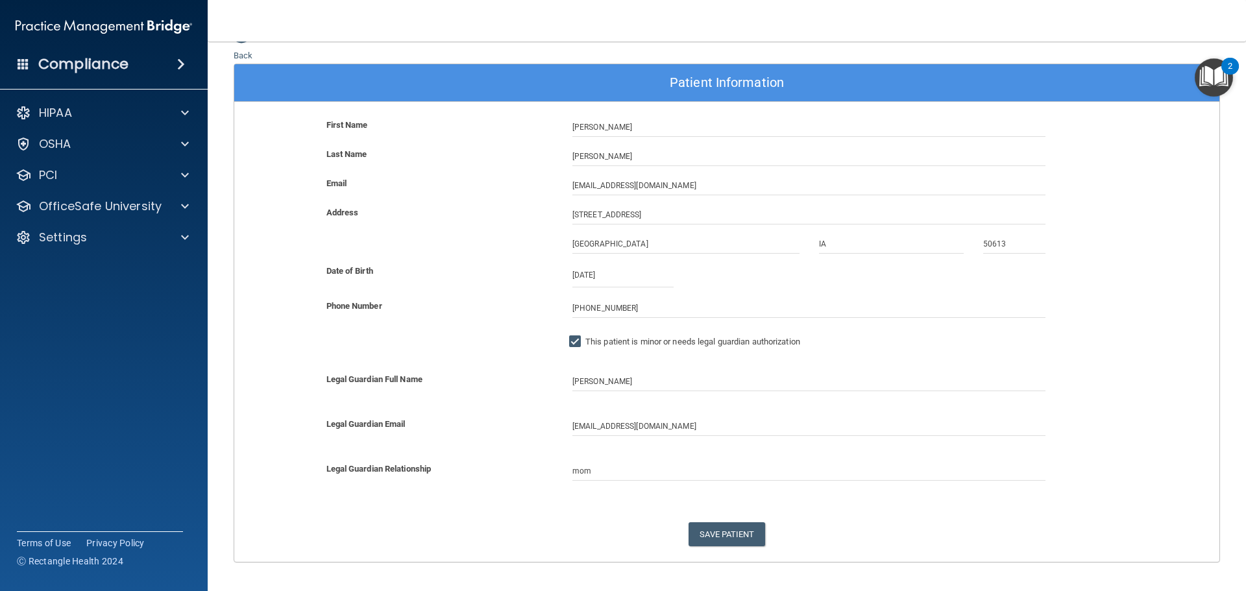
scroll to position [0, 0]
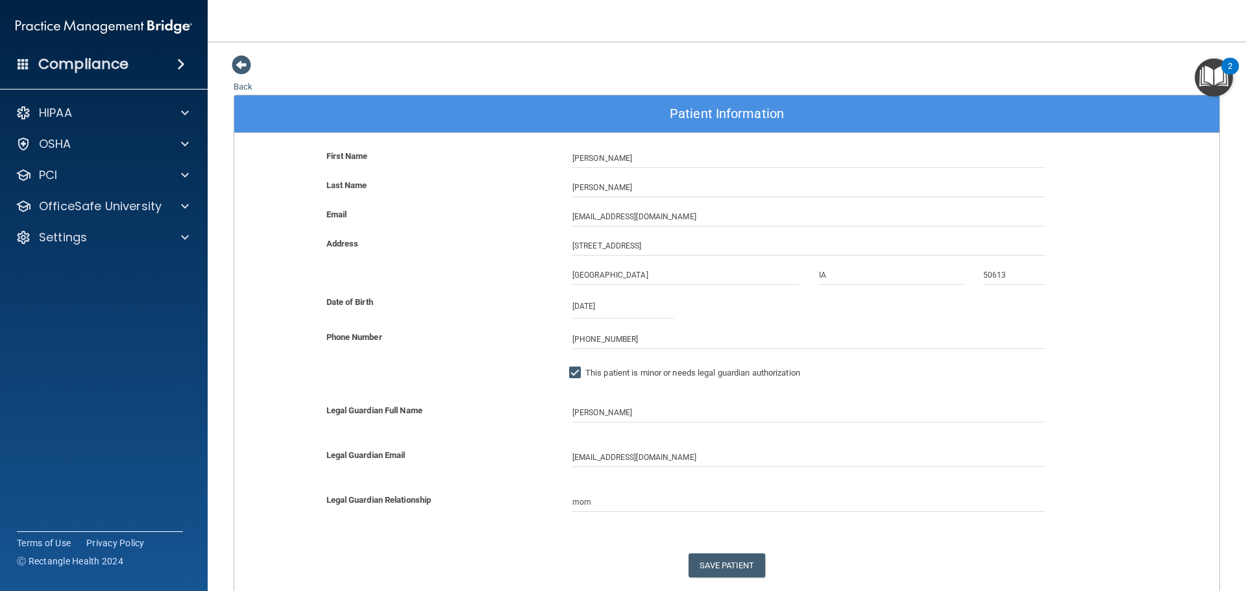
click at [239, 89] on link "Back" at bounding box center [243, 78] width 19 height 25
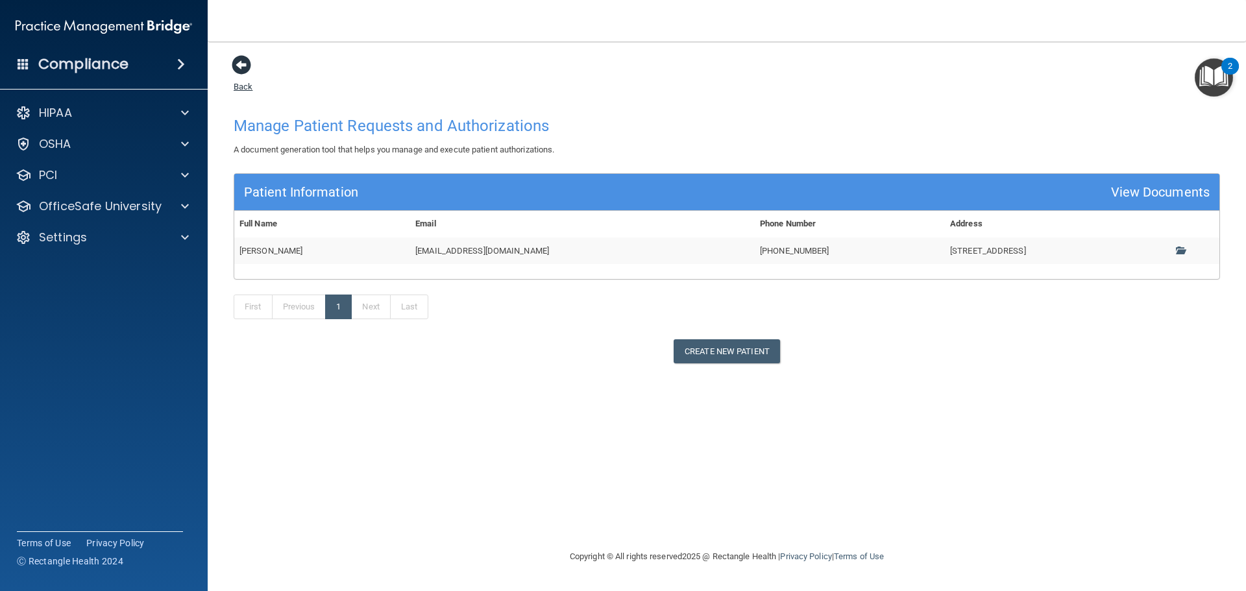
click at [243, 84] on link "Back" at bounding box center [243, 78] width 19 height 25
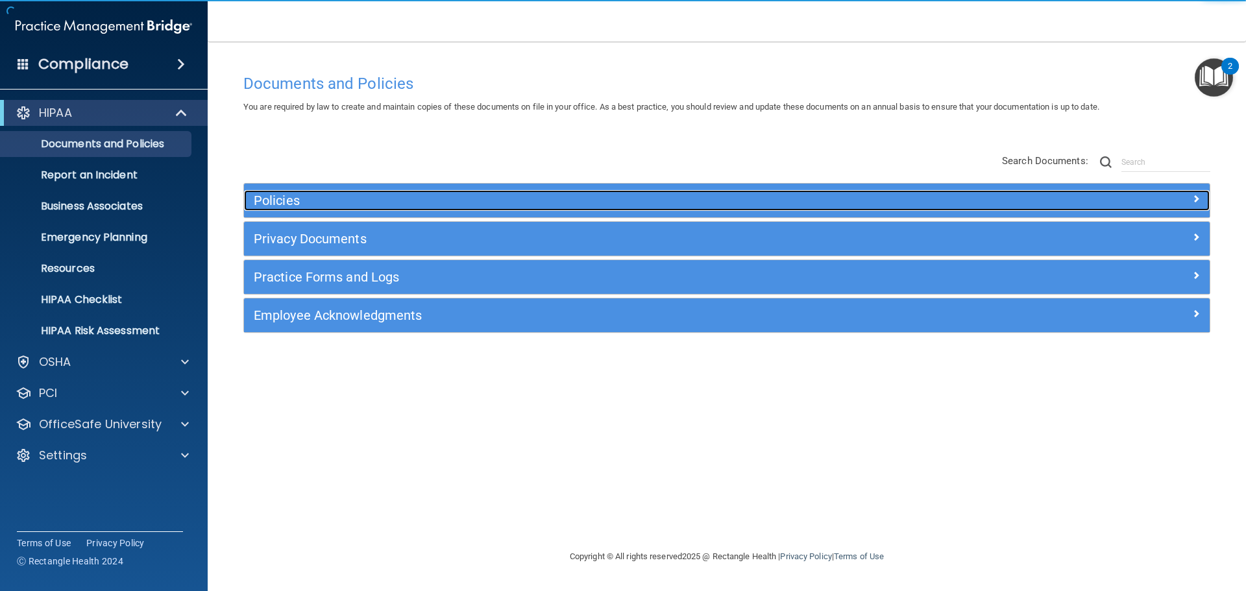
click at [279, 201] on h5 "Policies" at bounding box center [606, 200] width 705 height 14
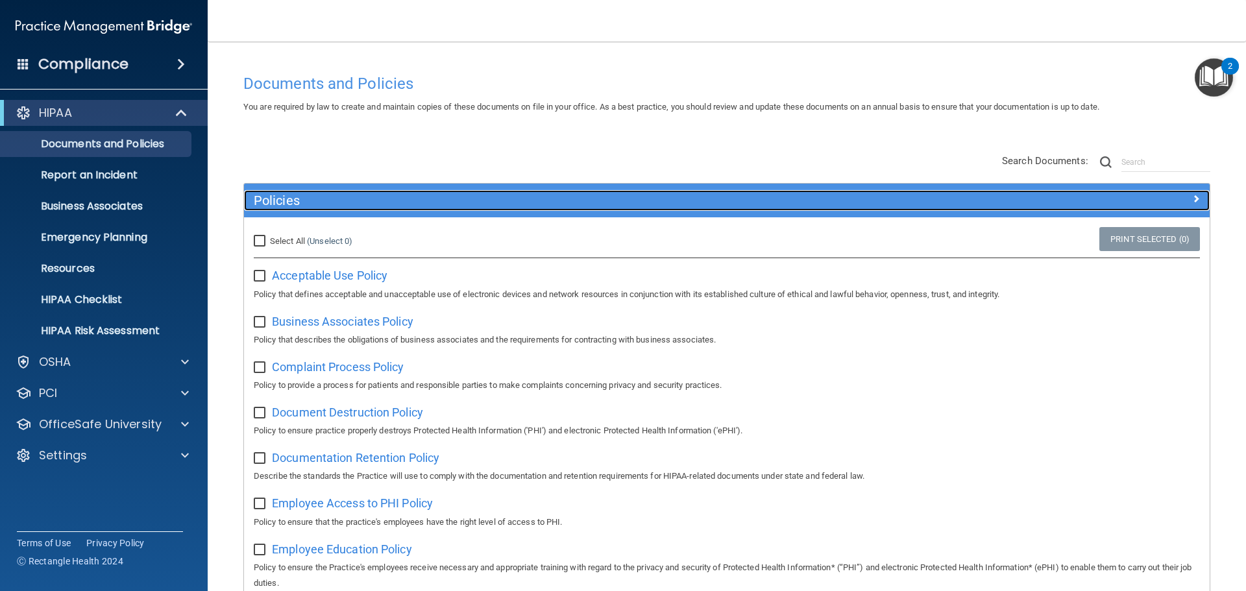
click at [279, 201] on h5 "Policies" at bounding box center [606, 200] width 705 height 14
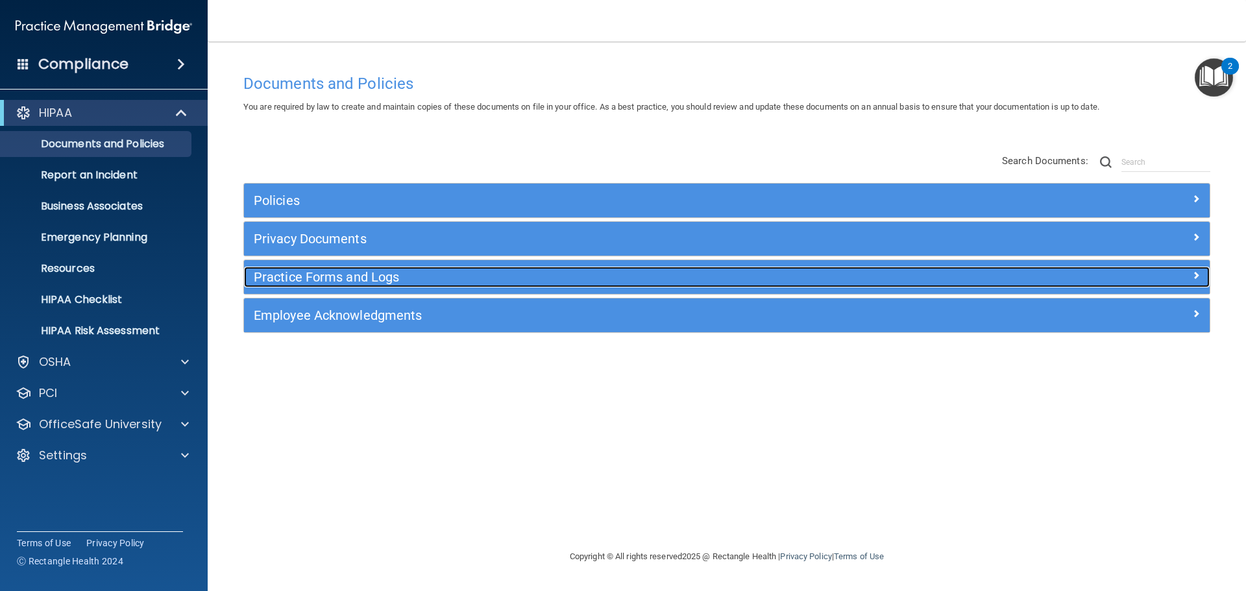
click at [347, 277] on h5 "Practice Forms and Logs" at bounding box center [606, 277] width 705 height 14
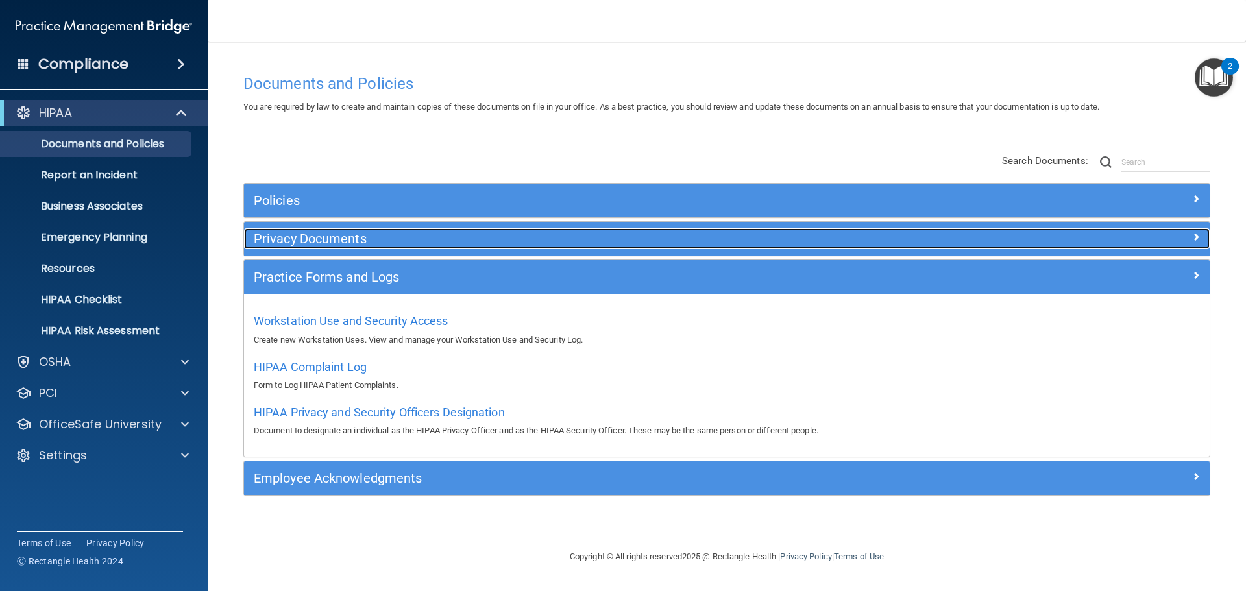
click at [335, 245] on h5 "Privacy Documents" at bounding box center [606, 239] width 705 height 14
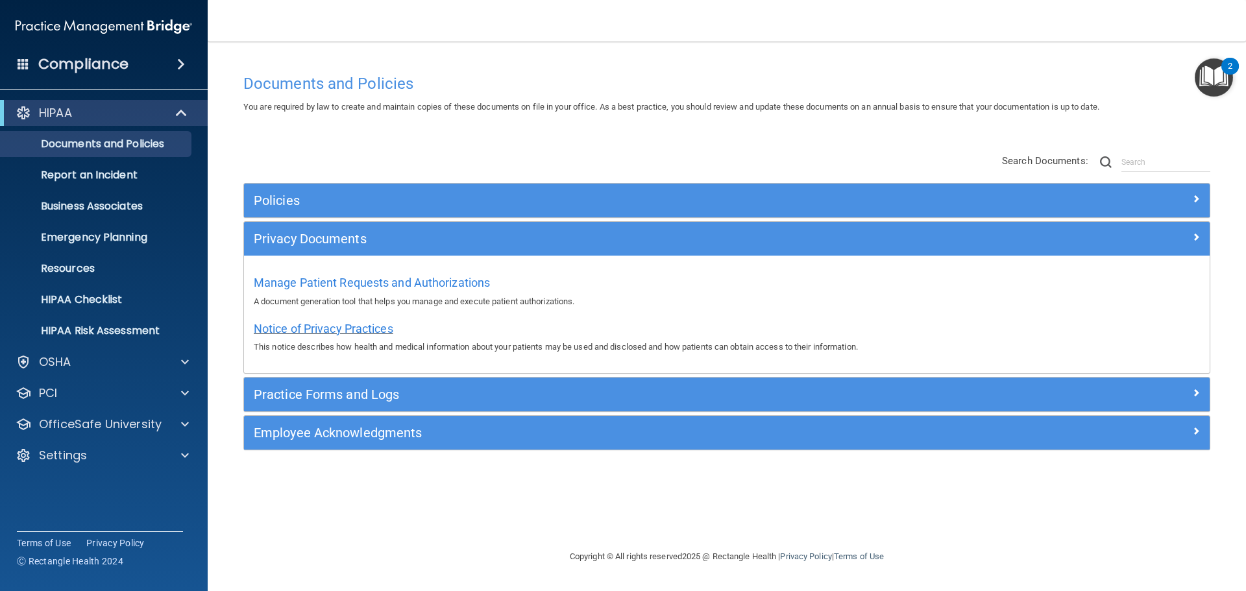
click at [332, 328] on span "Notice of Privacy Practices" at bounding box center [324, 329] width 140 height 14
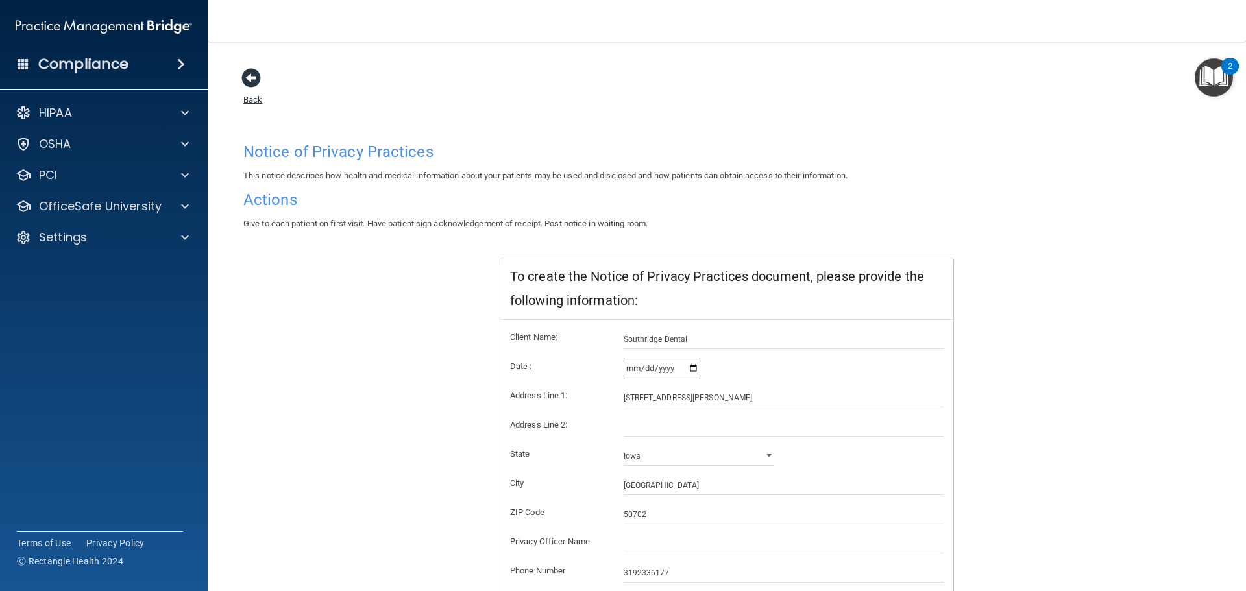
click at [244, 75] on span at bounding box center [250, 77] width 19 height 19
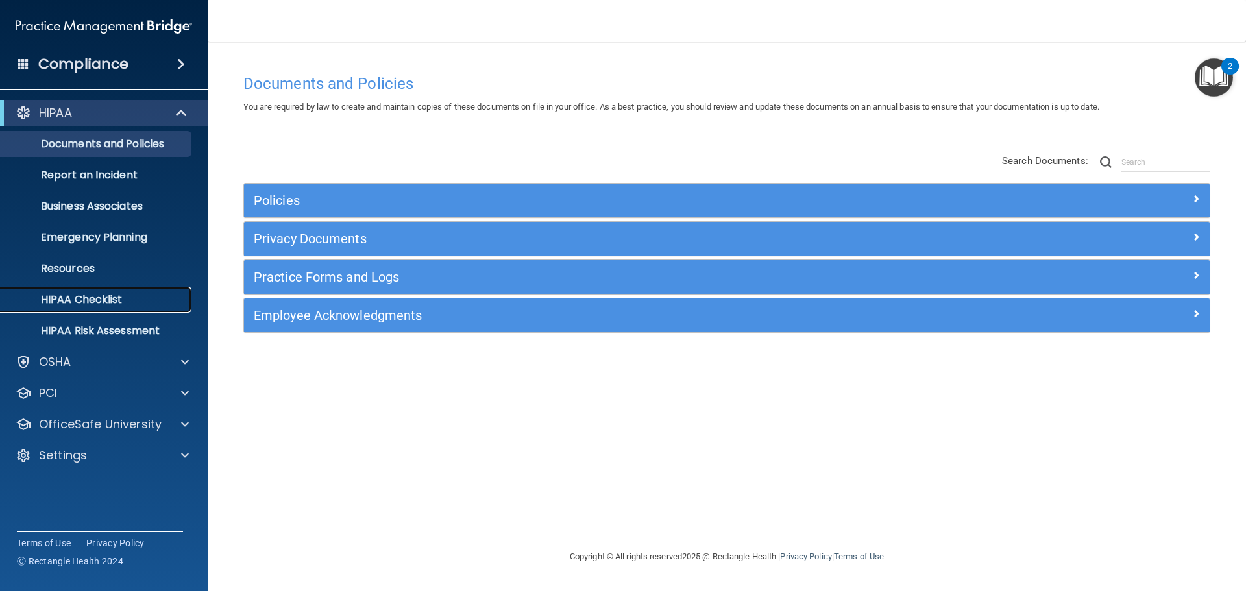
click at [71, 295] on p "HIPAA Checklist" at bounding box center [96, 299] width 177 height 13
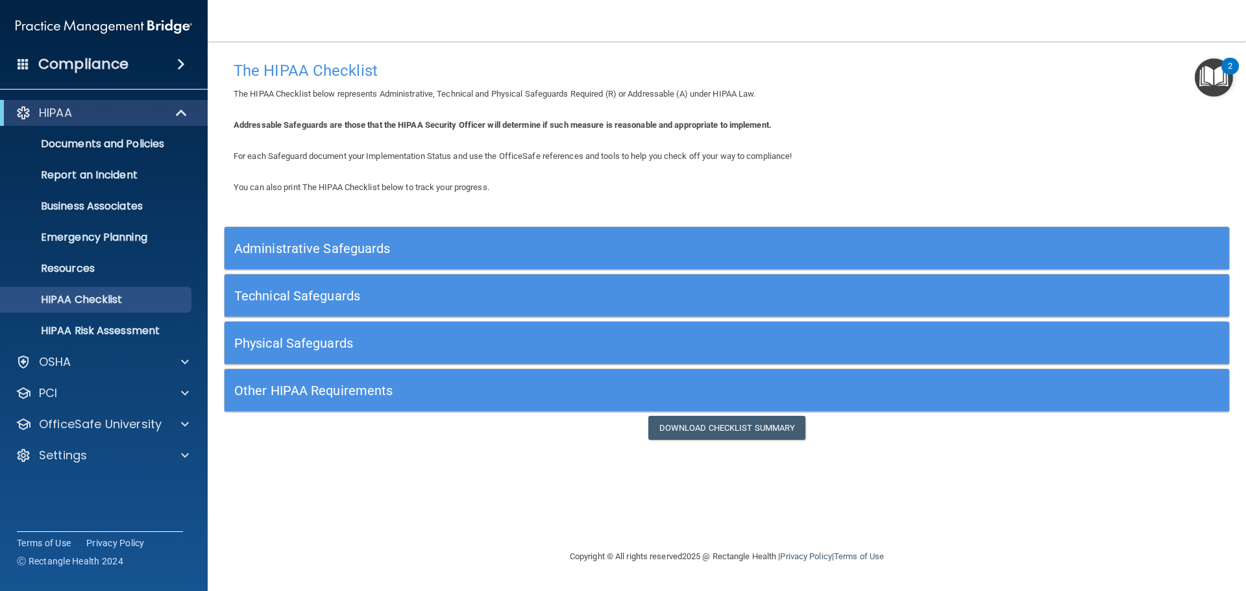
click at [315, 246] on h5 "Administrative Safeguards" at bounding box center [601, 248] width 734 height 14
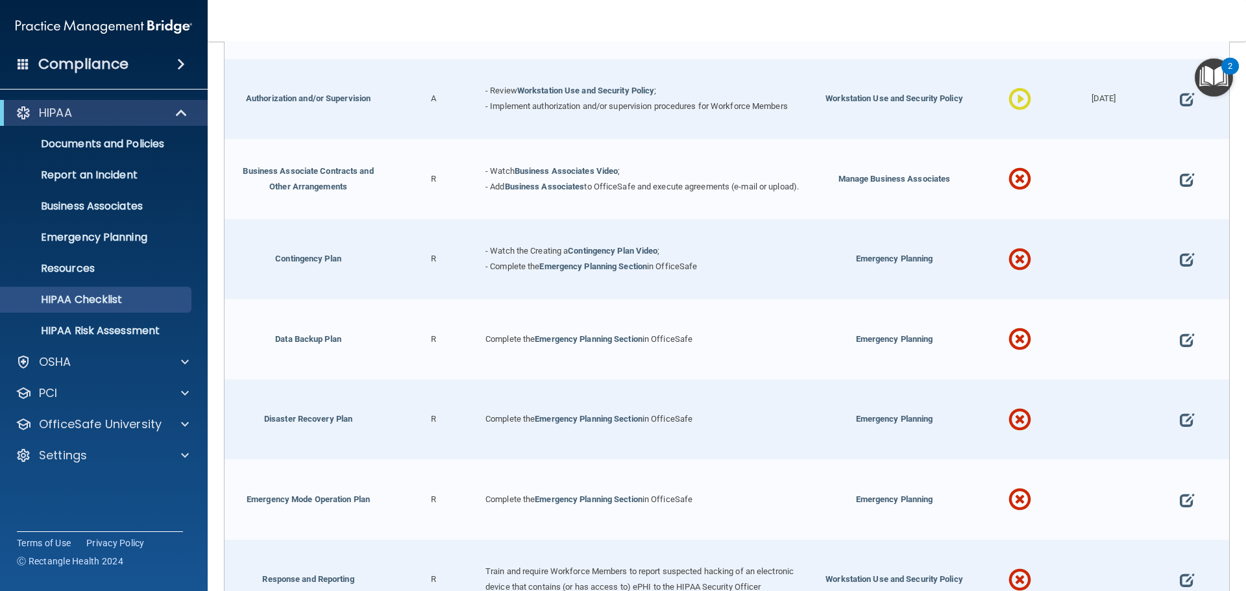
scroll to position [324, 0]
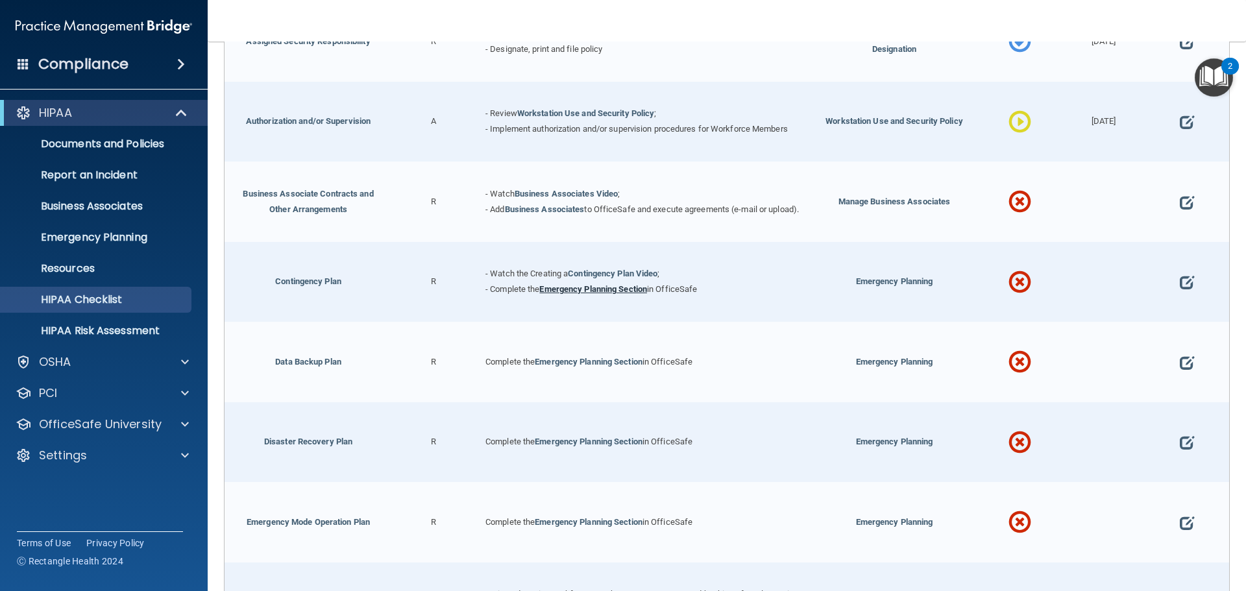
click at [572, 294] on link "Emergency Planning Section" at bounding box center [593, 289] width 108 height 10
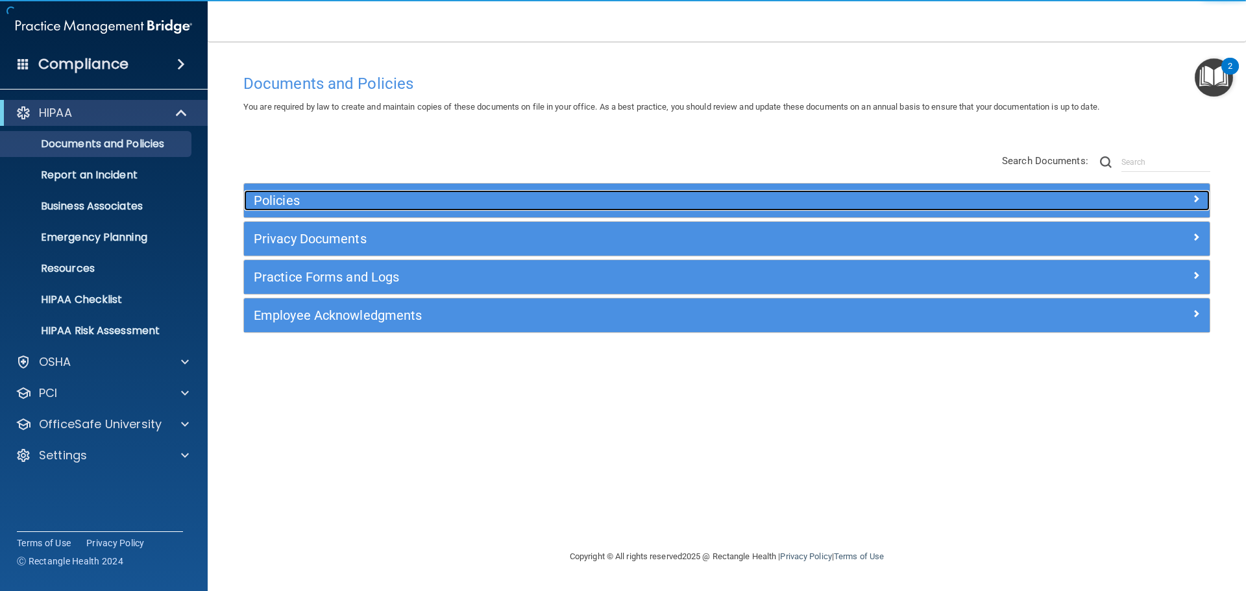
click at [276, 202] on h5 "Policies" at bounding box center [606, 200] width 705 height 14
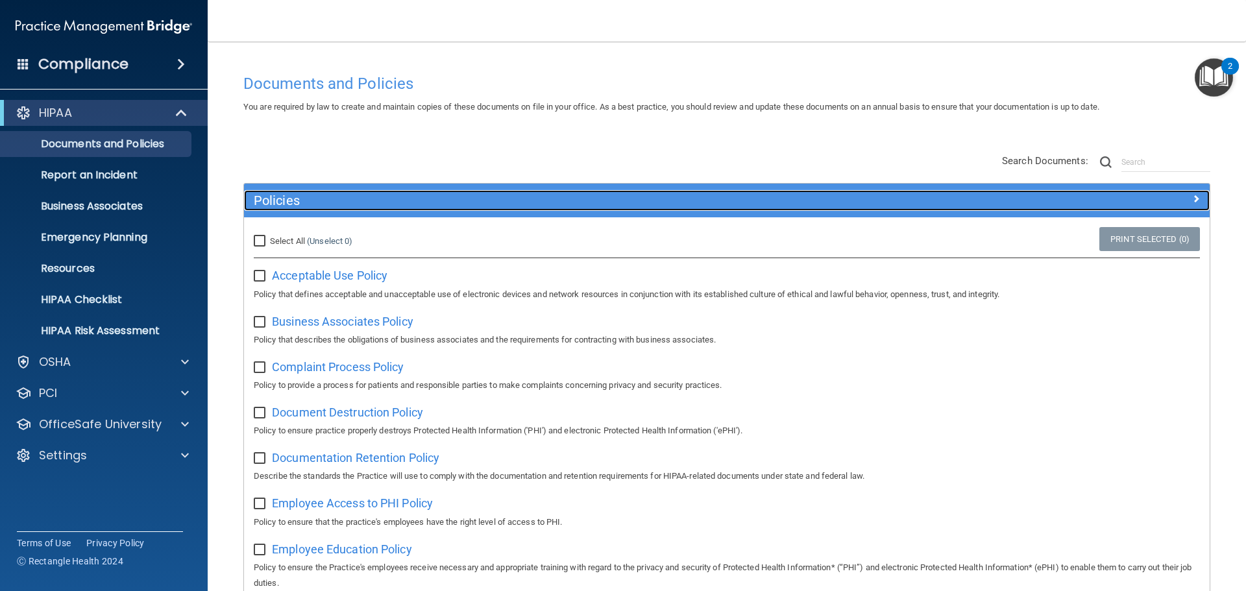
click at [276, 202] on h5 "Policies" at bounding box center [606, 200] width 705 height 14
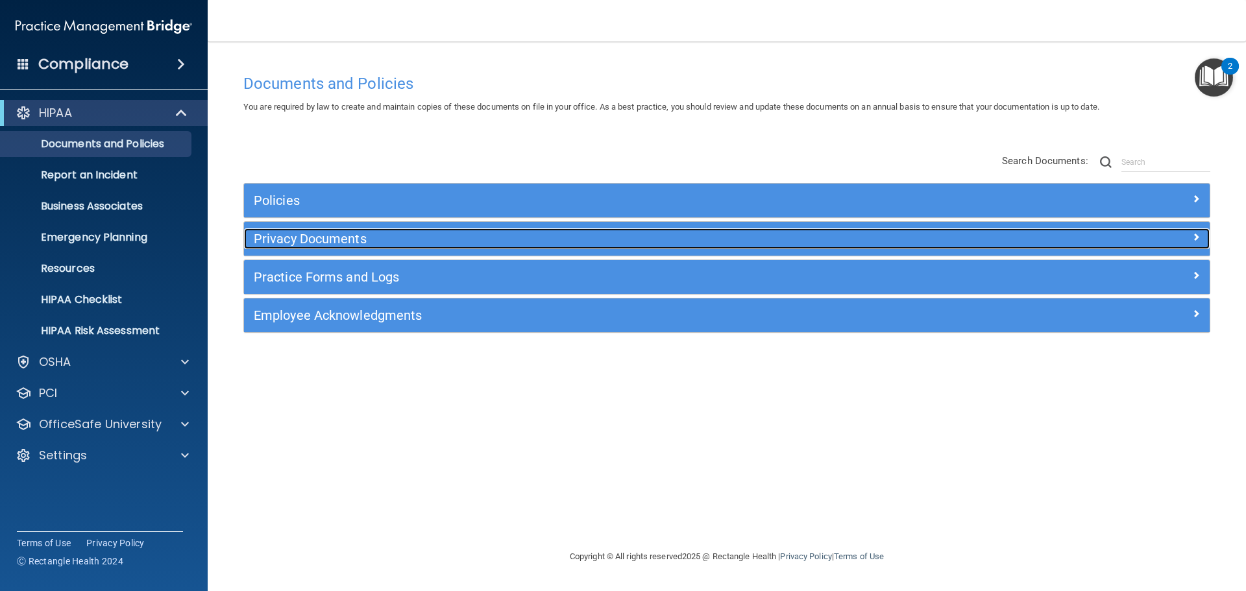
click at [291, 241] on h5 "Privacy Documents" at bounding box center [606, 239] width 705 height 14
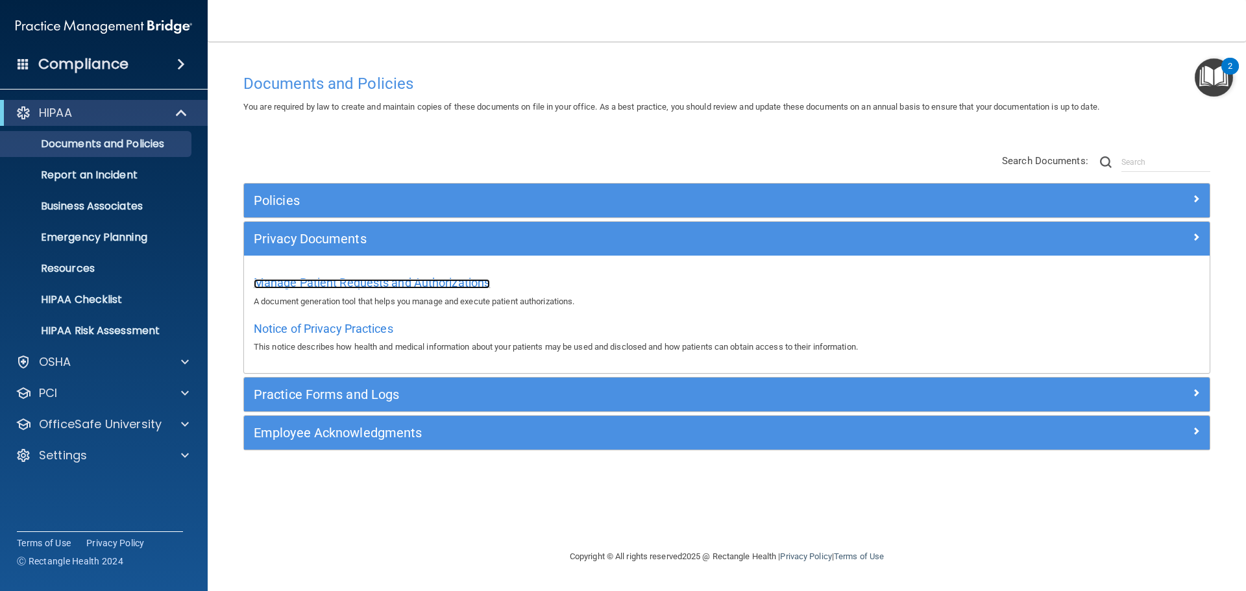
click at [404, 280] on span "Manage Patient Requests and Authorizations" at bounding box center [372, 283] width 236 height 14
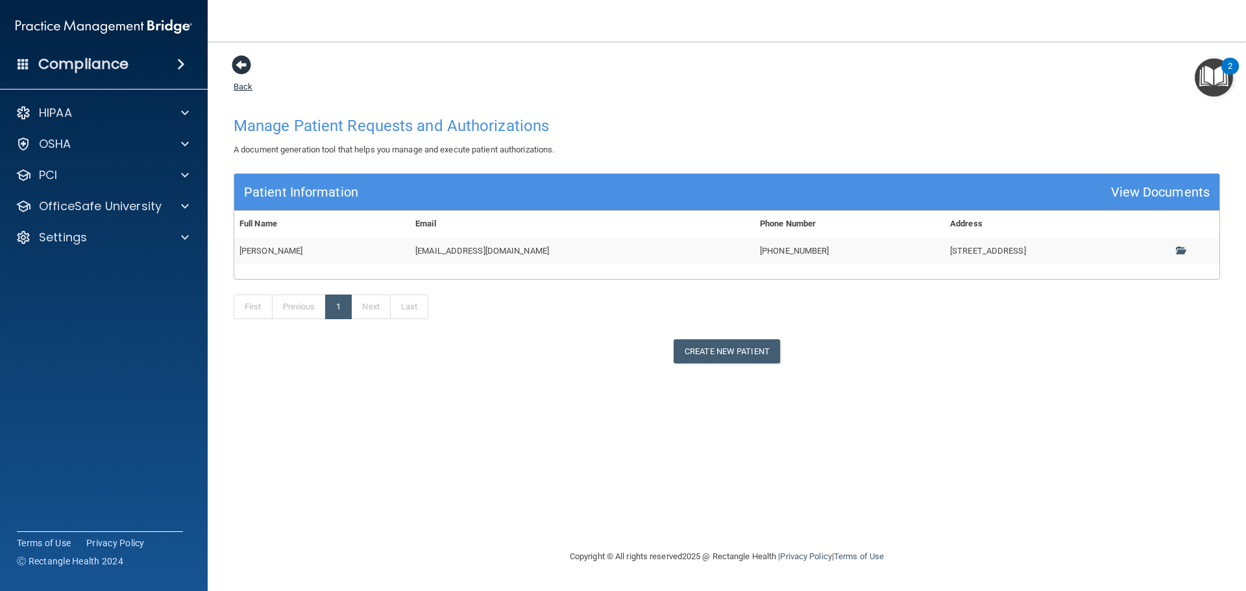
click at [245, 89] on link "Back" at bounding box center [243, 78] width 19 height 25
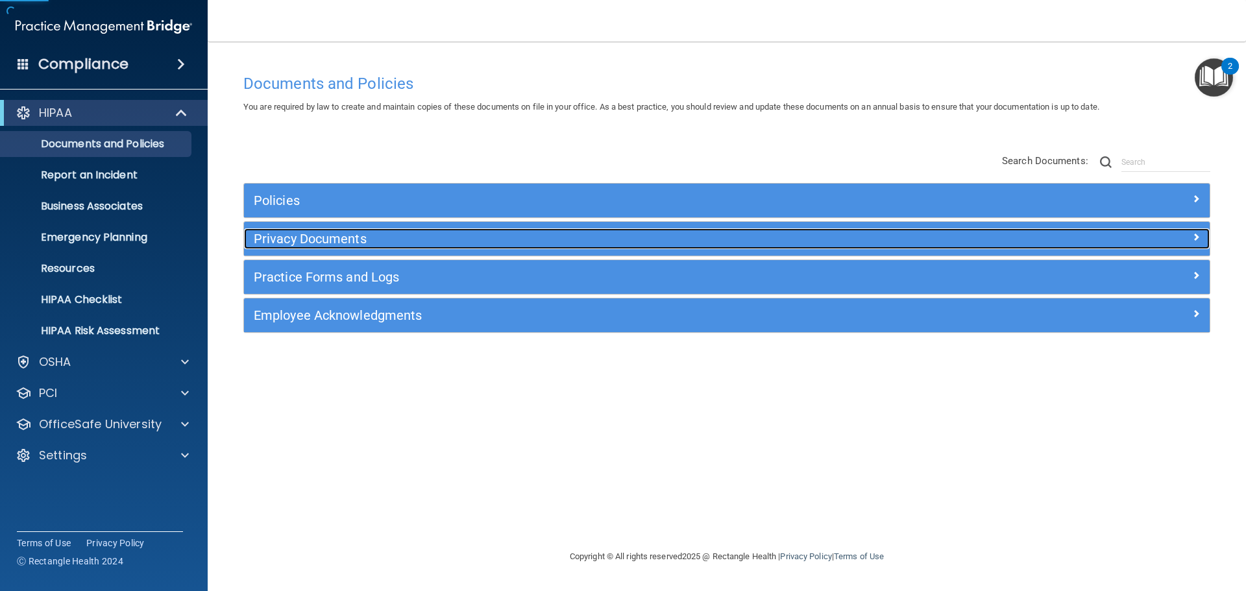
click at [308, 238] on h5 "Privacy Documents" at bounding box center [606, 239] width 705 height 14
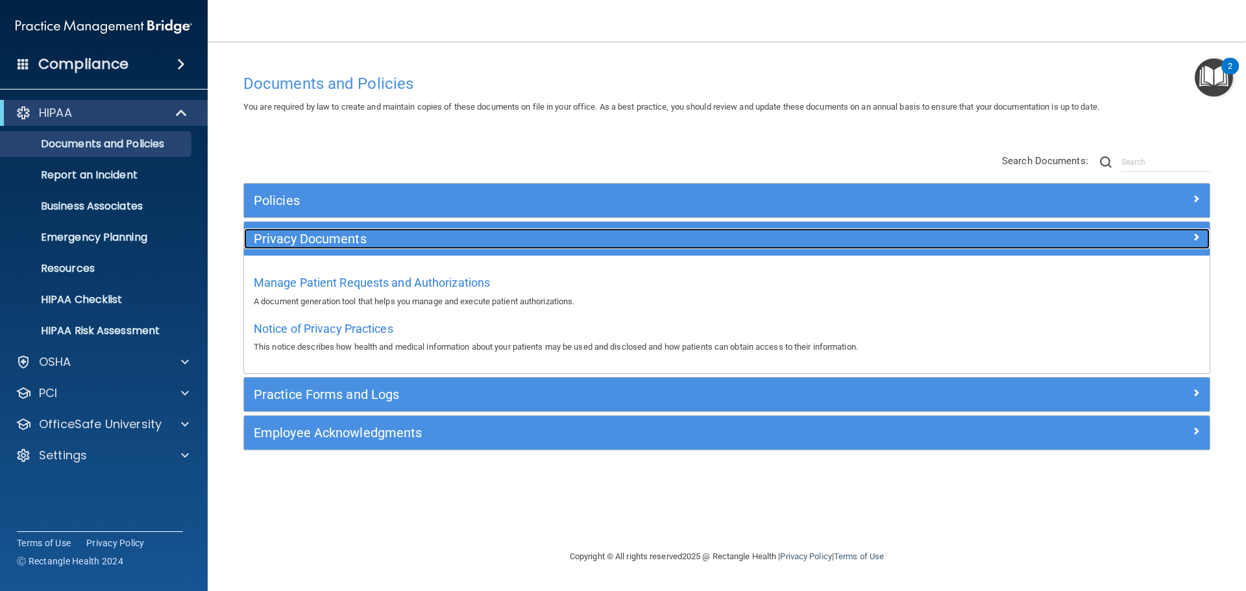
click at [306, 238] on h5 "Privacy Documents" at bounding box center [606, 239] width 705 height 14
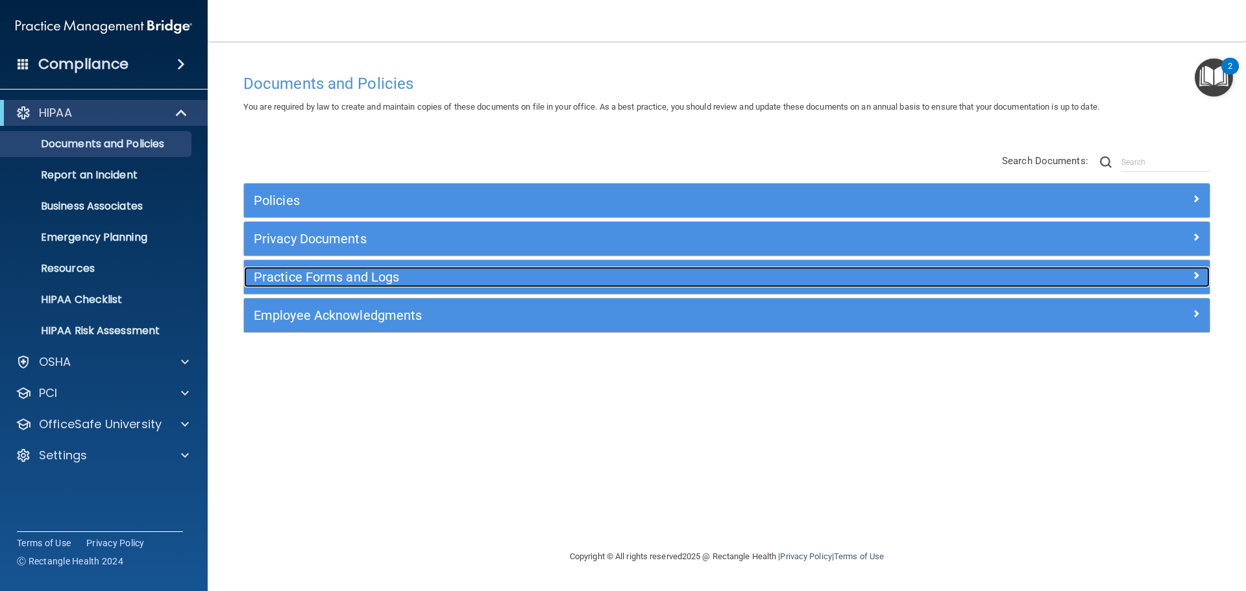
click at [326, 277] on h5 "Practice Forms and Logs" at bounding box center [606, 277] width 705 height 14
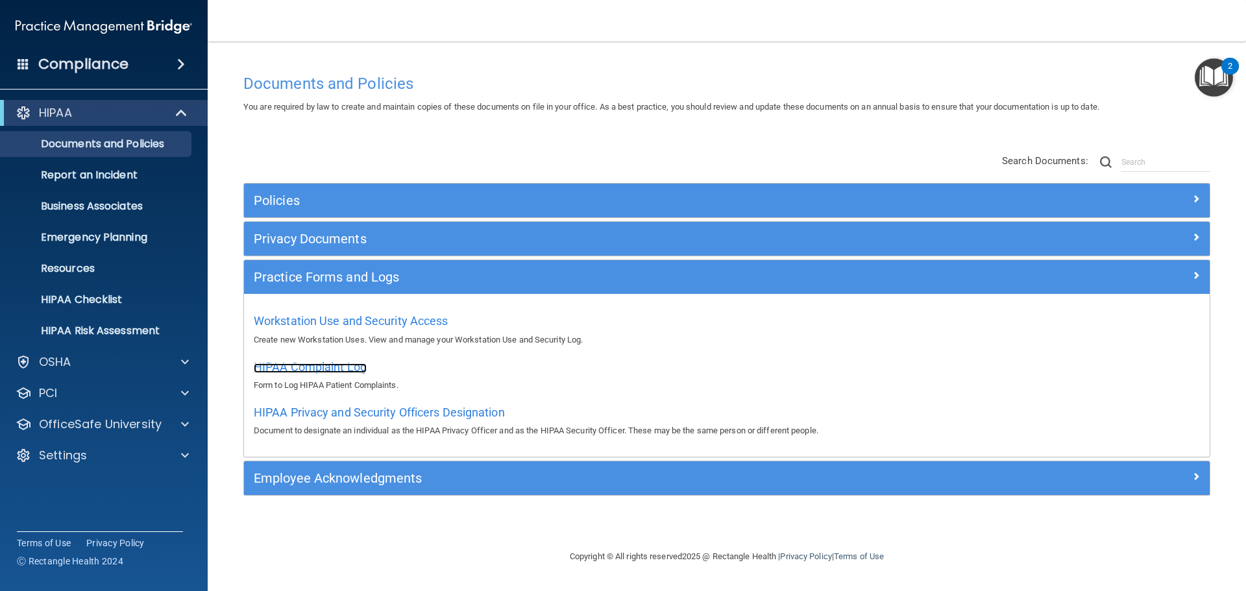
click at [326, 367] on span "HIPAA Complaint Log" at bounding box center [310, 367] width 113 height 14
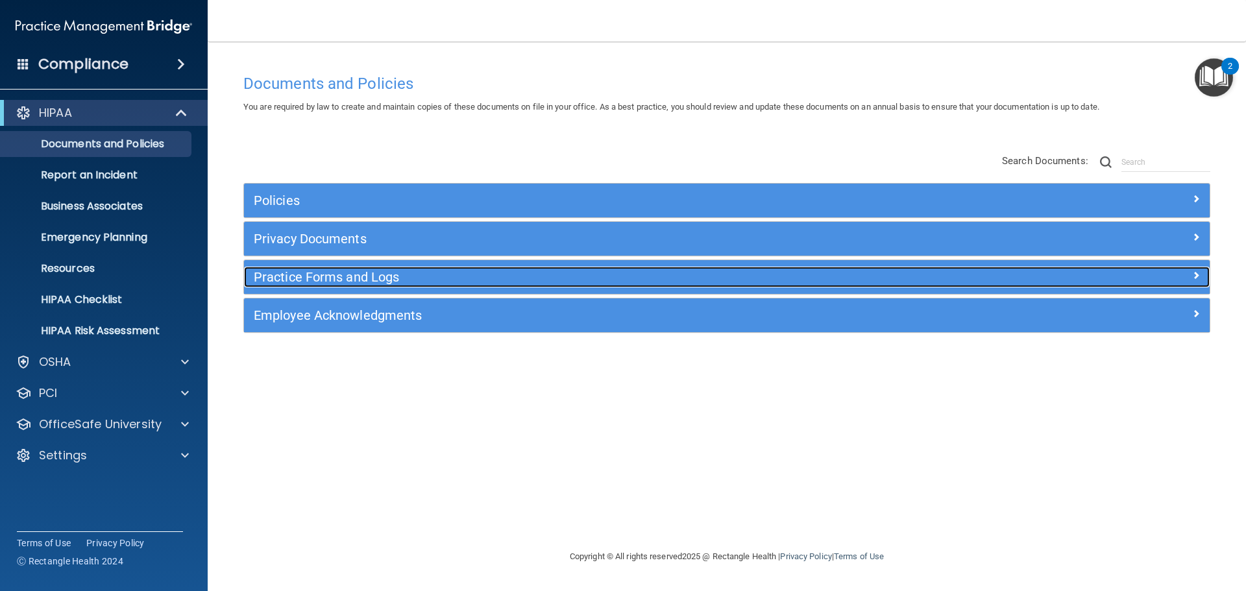
click at [350, 277] on h5 "Practice Forms and Logs" at bounding box center [606, 277] width 705 height 14
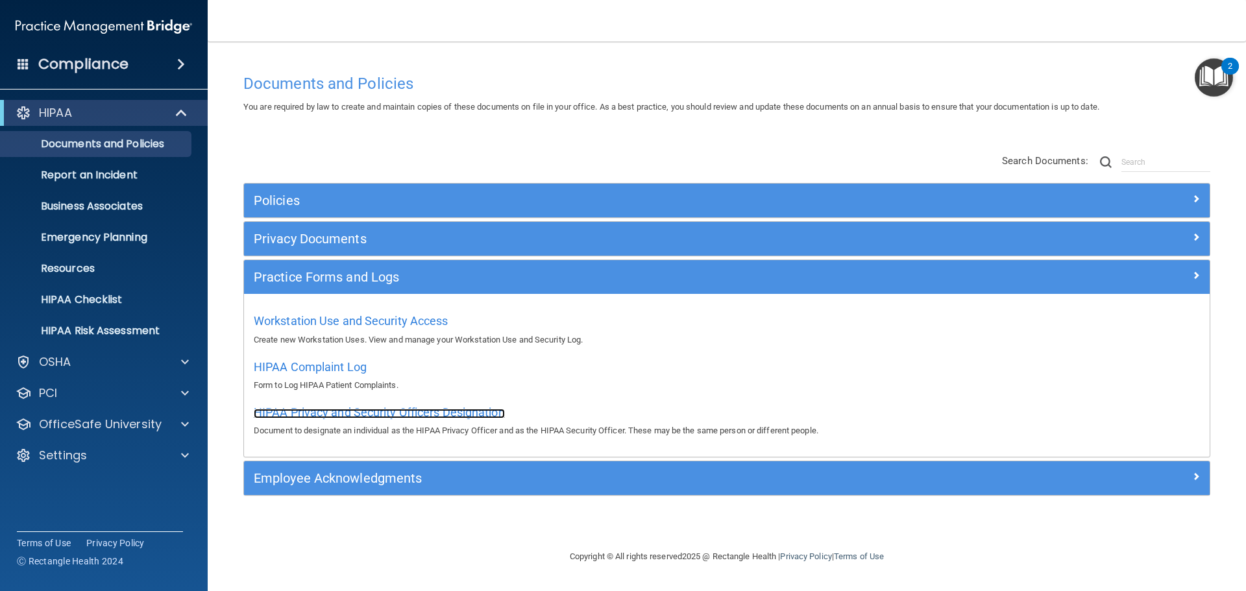
click at [325, 415] on span "HIPAA Privacy and Security Officers Designation" at bounding box center [379, 413] width 251 height 14
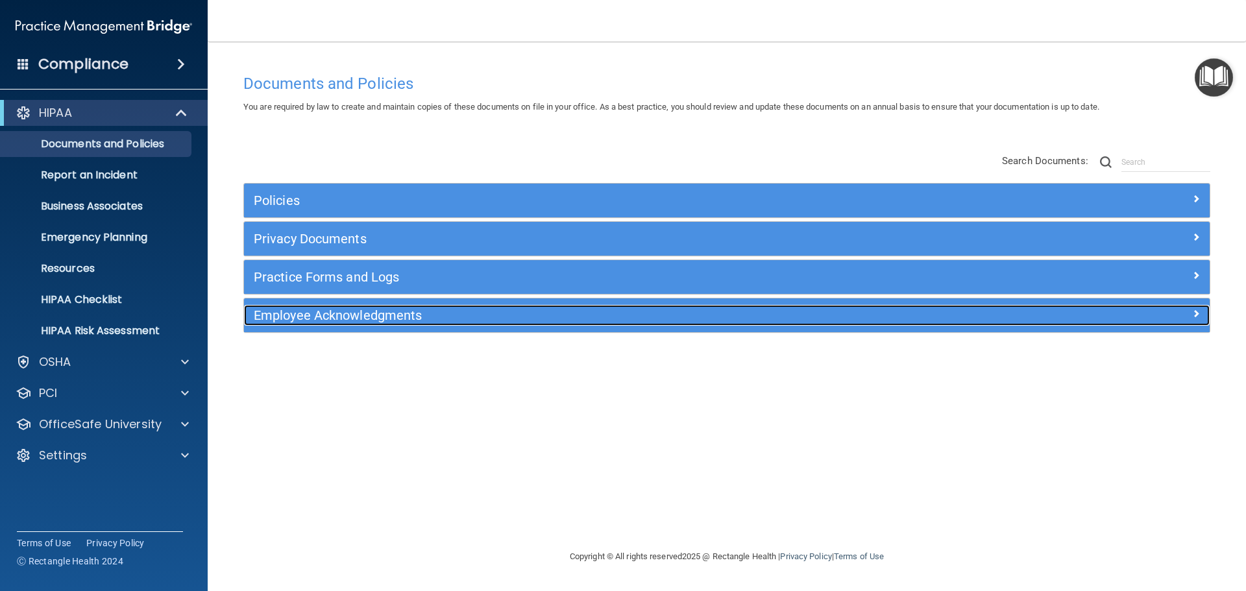
click at [323, 313] on h5 "Employee Acknowledgments" at bounding box center [606, 315] width 705 height 14
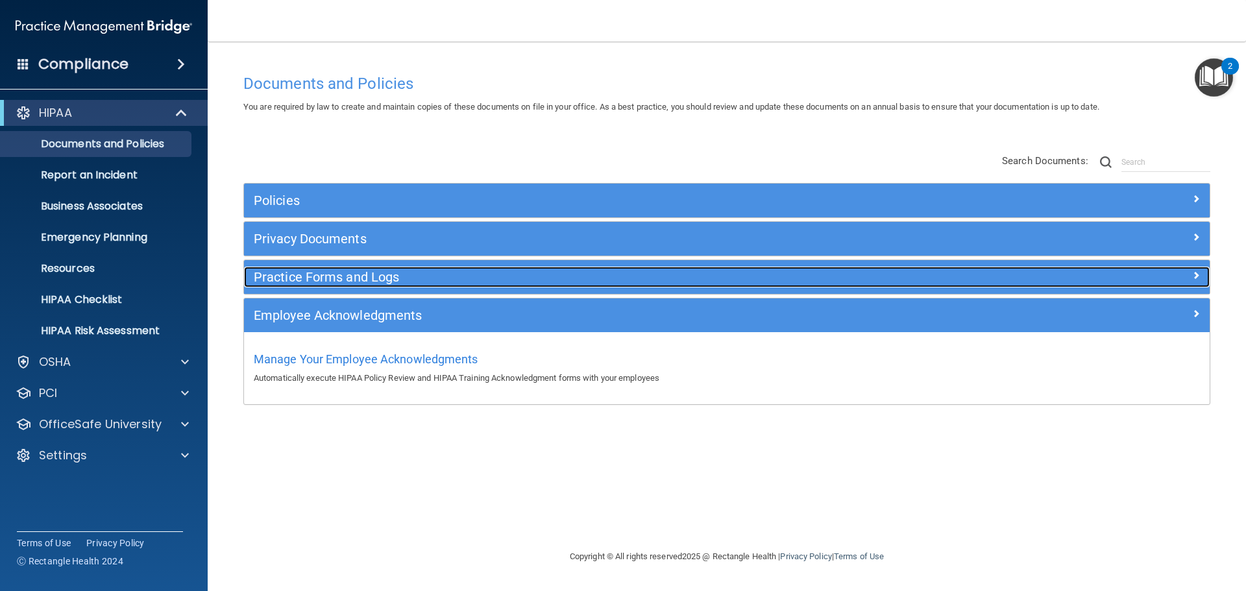
click at [321, 272] on h5 "Practice Forms and Logs" at bounding box center [606, 277] width 705 height 14
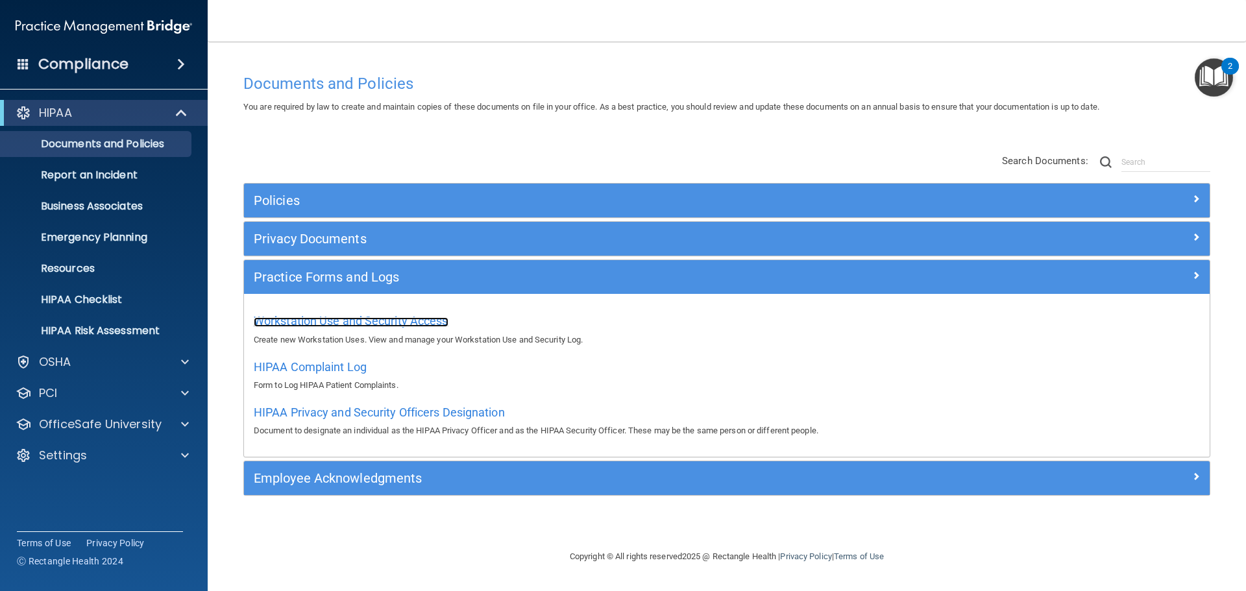
click at [334, 315] on span "Workstation Use and Security Access" at bounding box center [351, 321] width 195 height 14
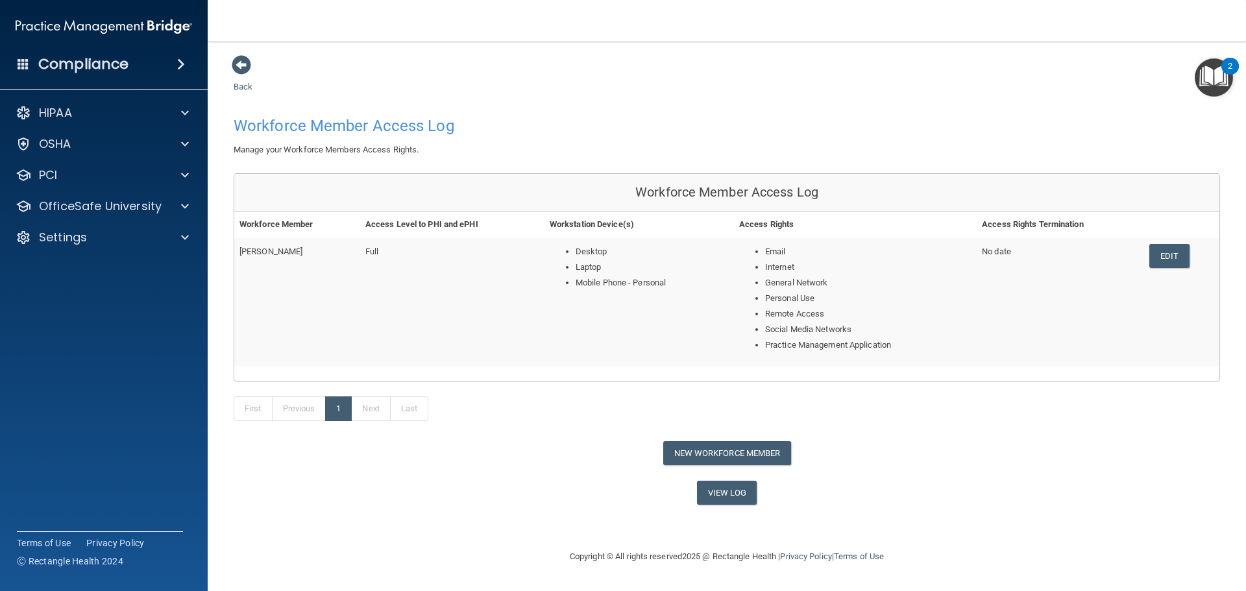
click at [241, 80] on div "Back Workforce Member Access Log Manage your Workforce Members Access Rights. W…" at bounding box center [727, 280] width 986 height 450
click at [243, 66] on span at bounding box center [241, 64] width 19 height 19
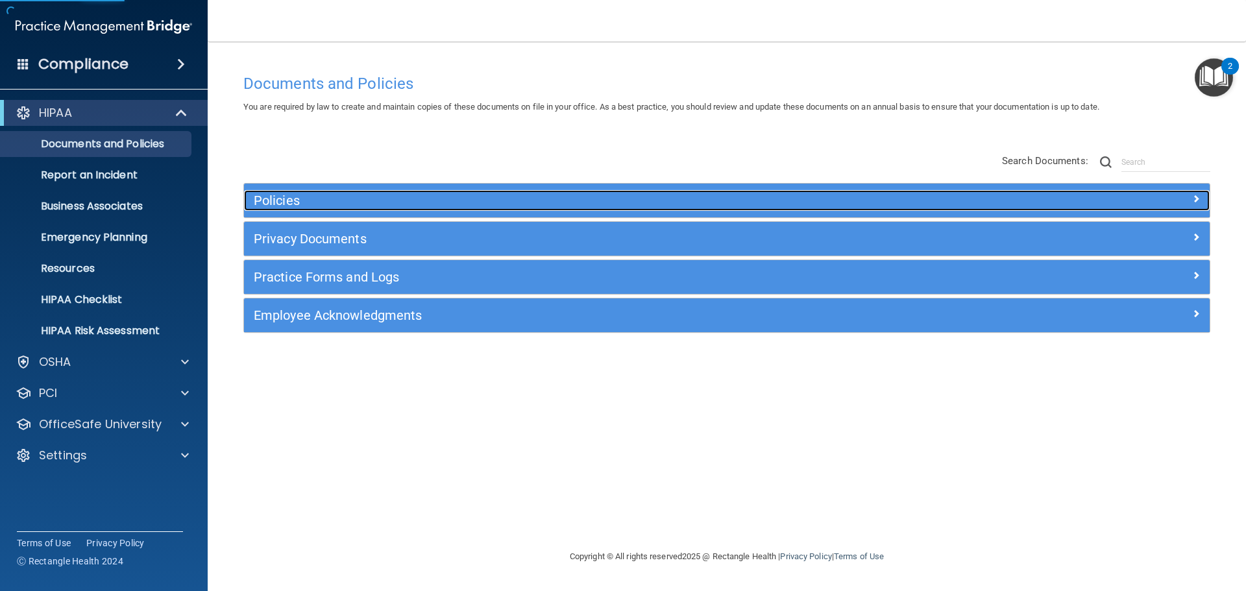
click at [278, 203] on h5 "Policies" at bounding box center [606, 200] width 705 height 14
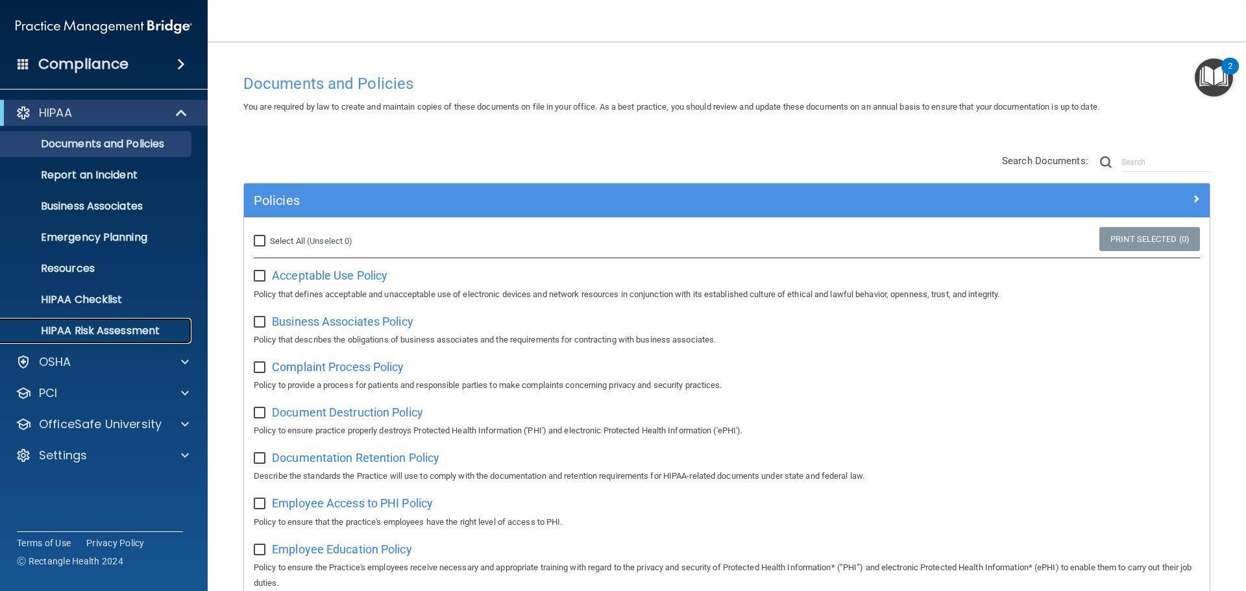
click at [62, 334] on p "HIPAA Risk Assessment" at bounding box center [96, 330] width 177 height 13
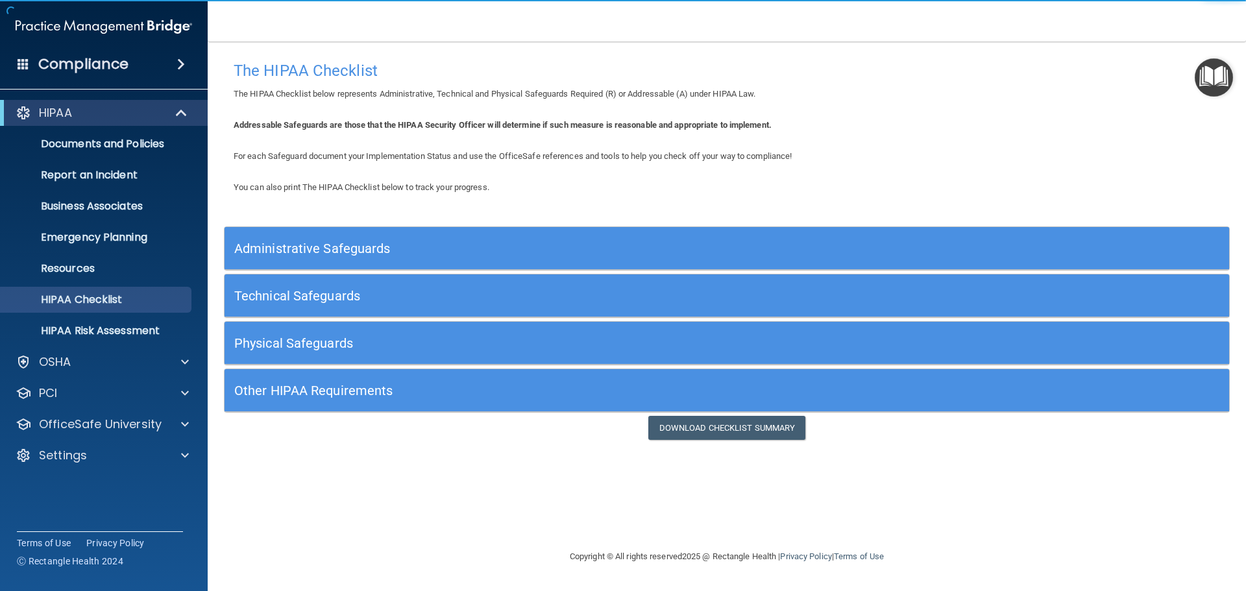
click at [326, 243] on h5 "Administrative Safeguards" at bounding box center [601, 248] width 734 height 14
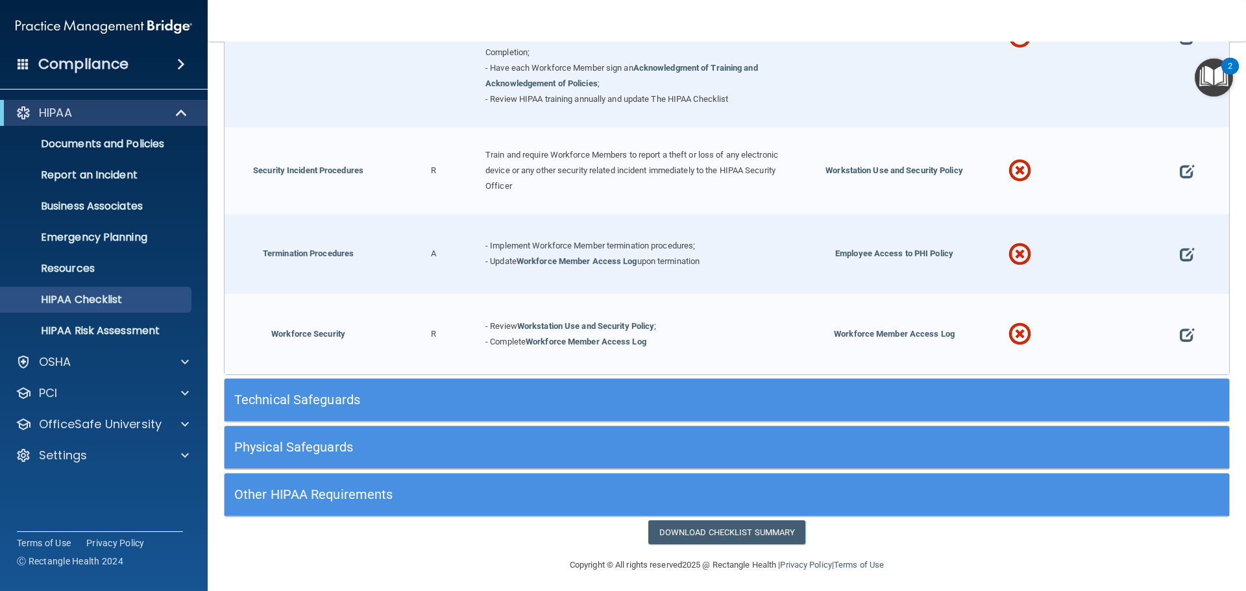
scroll to position [1276, 0]
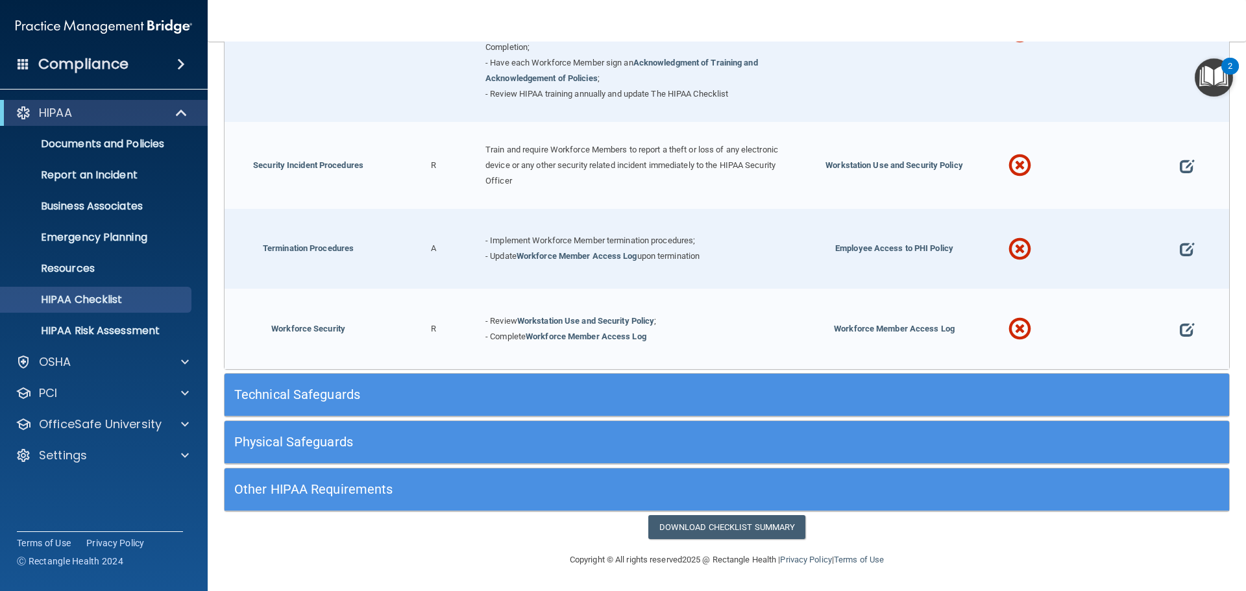
click at [336, 436] on h5 "Physical Safeguards" at bounding box center [601, 442] width 734 height 14
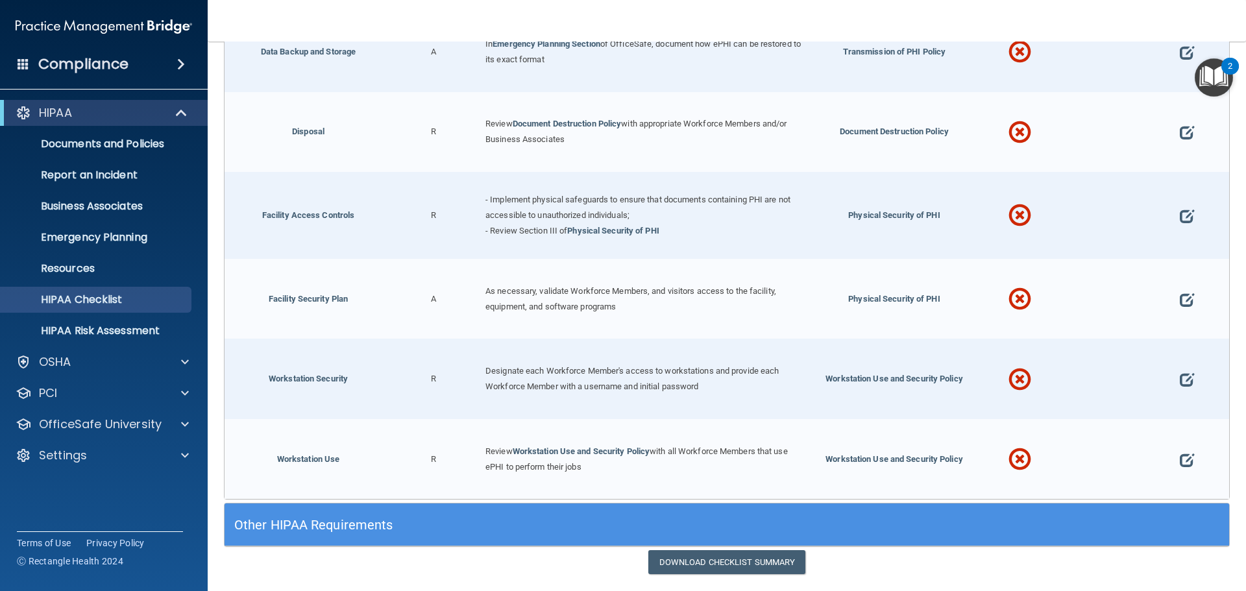
scroll to position [1895, 0]
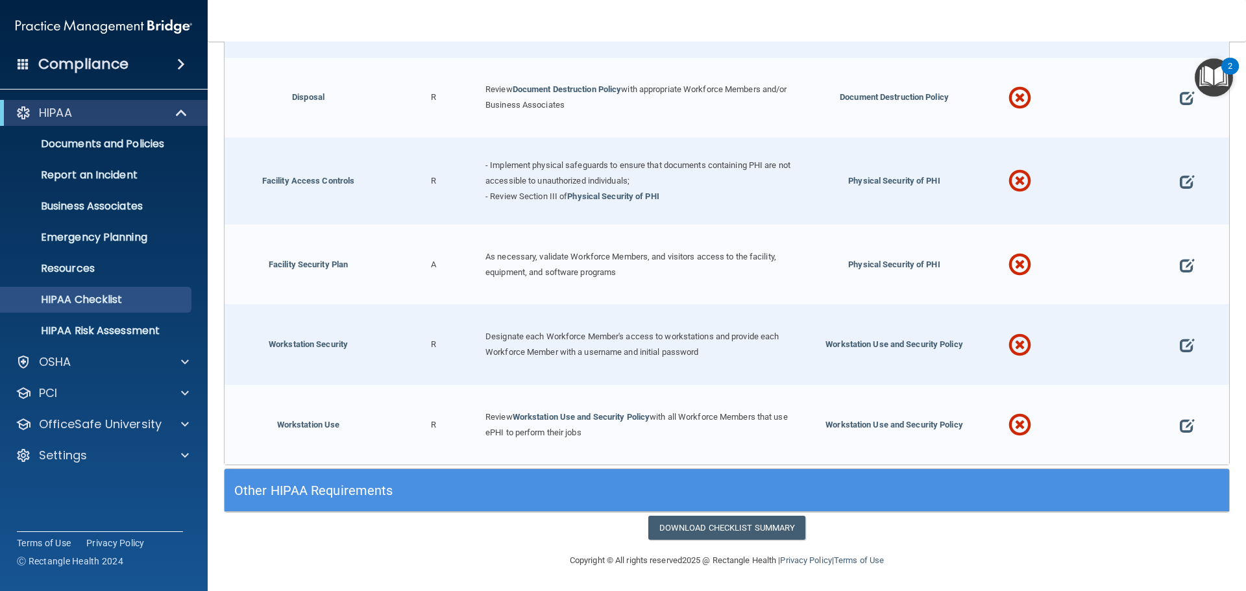
click at [362, 480] on div "Other HIPAA Requirements" at bounding box center [601, 490] width 753 height 29
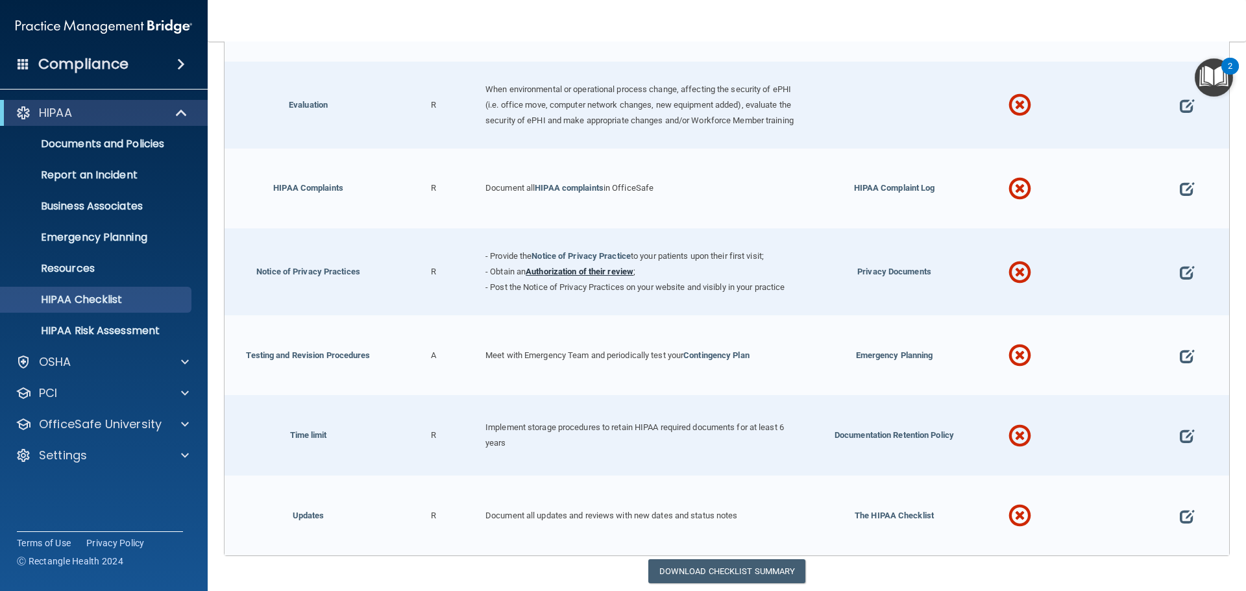
scroll to position [2674, 0]
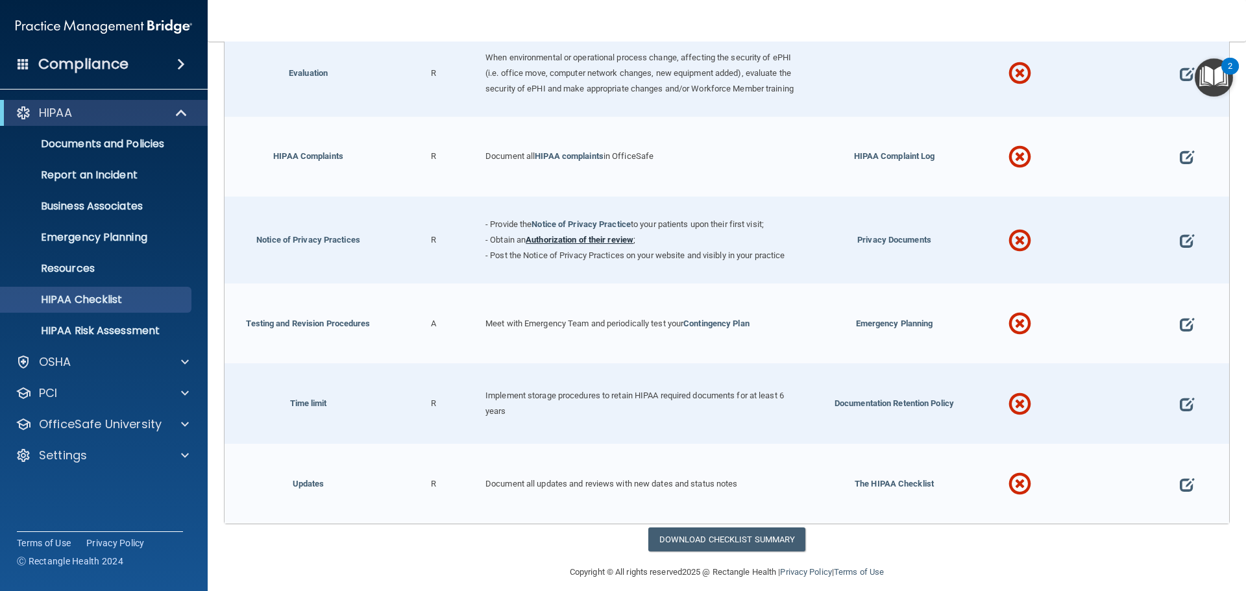
click at [563, 245] on link "Authorization of their review" at bounding box center [580, 240] width 108 height 10
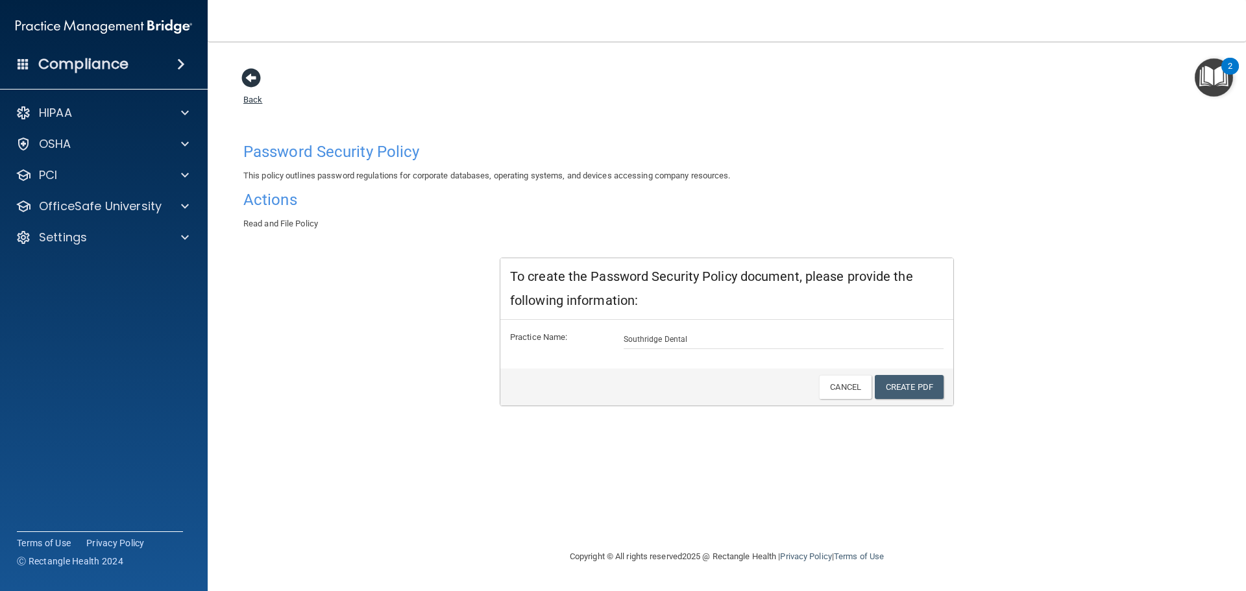
click at [254, 101] on link "Back" at bounding box center [252, 91] width 19 height 25
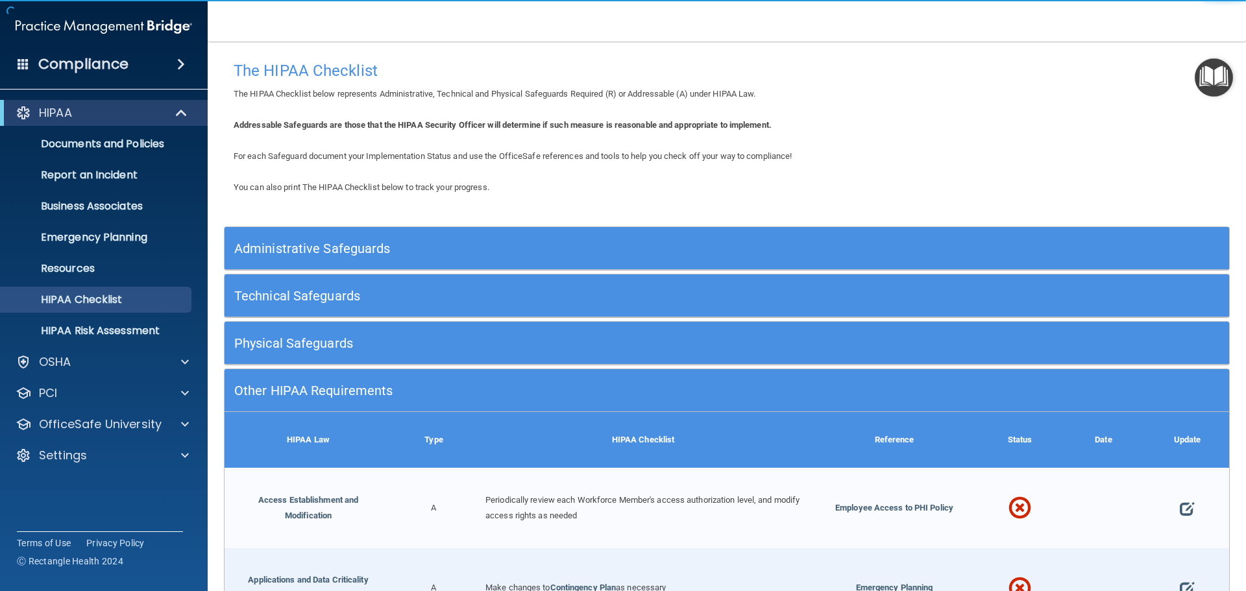
scroll to position [65, 0]
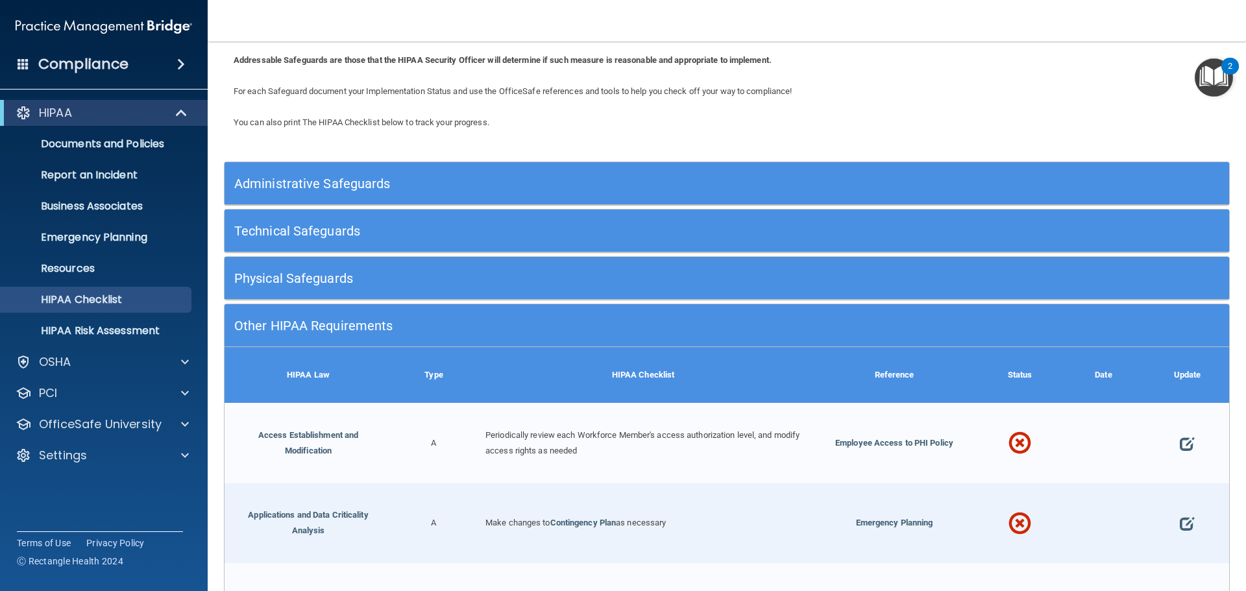
click at [365, 327] on h5 "Other HIPAA Requirements" at bounding box center [601, 326] width 734 height 14
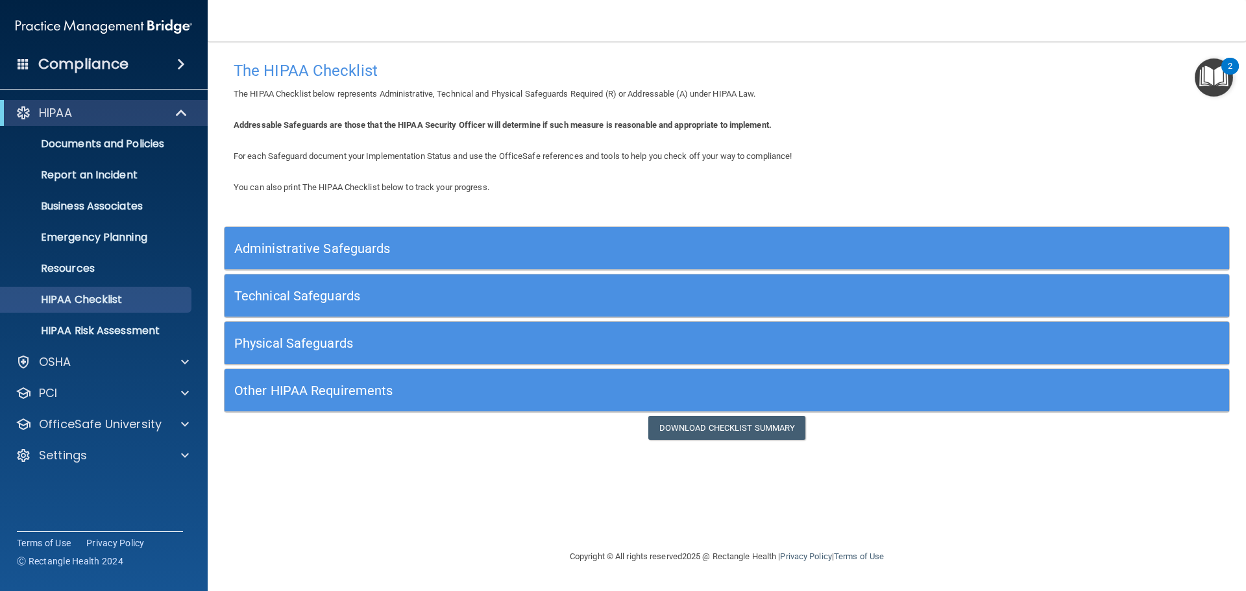
click at [315, 247] on h5 "Administrative Safeguards" at bounding box center [601, 248] width 734 height 14
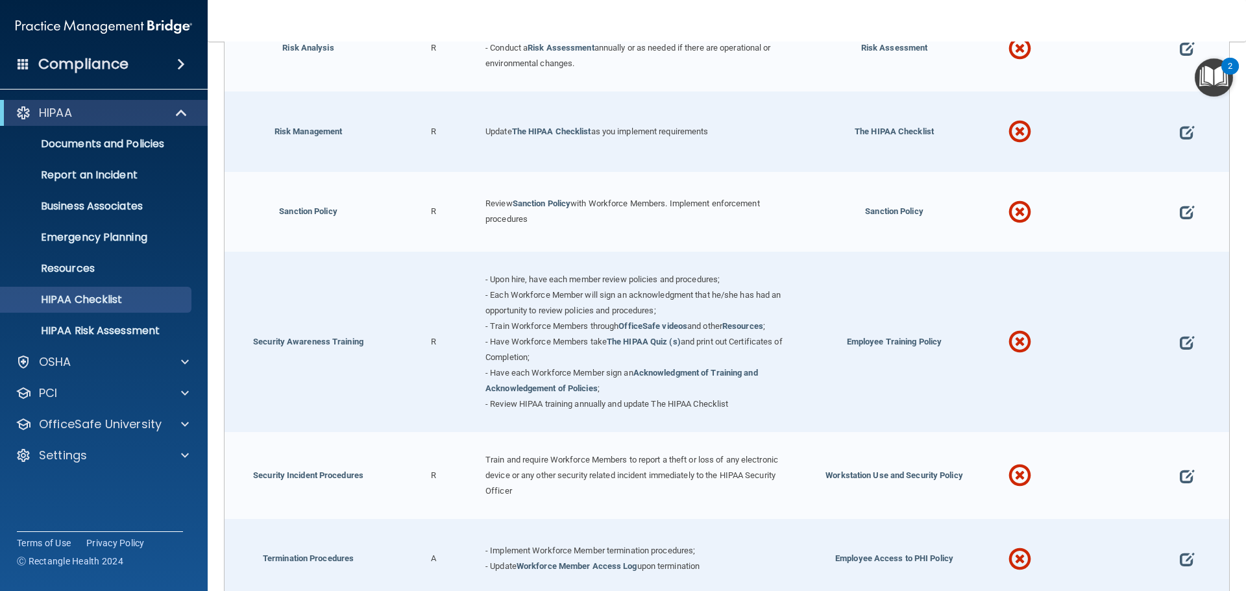
scroll to position [973, 0]
